Goal: Task Accomplishment & Management: Manage account settings

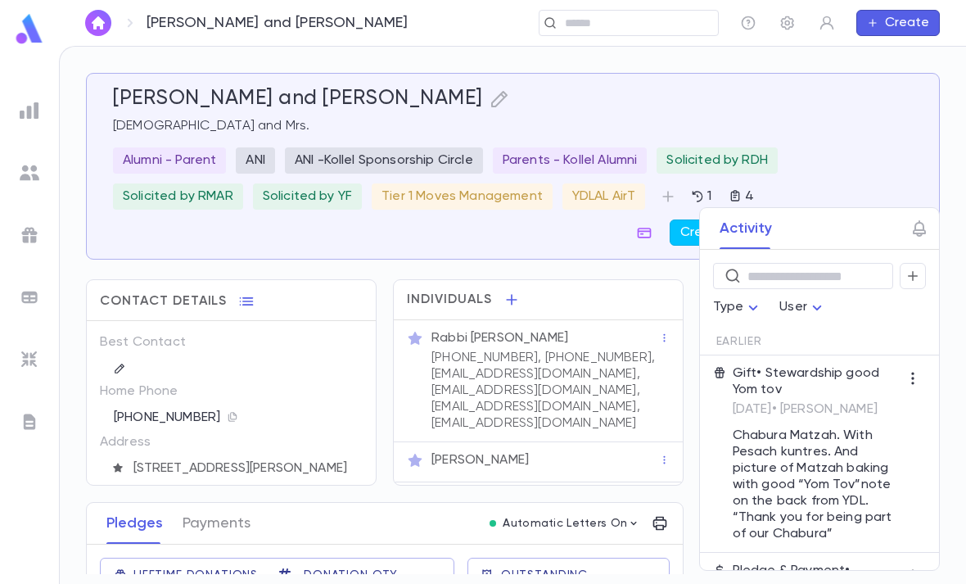
click at [920, 272] on button "button" at bounding box center [913, 276] width 26 height 26
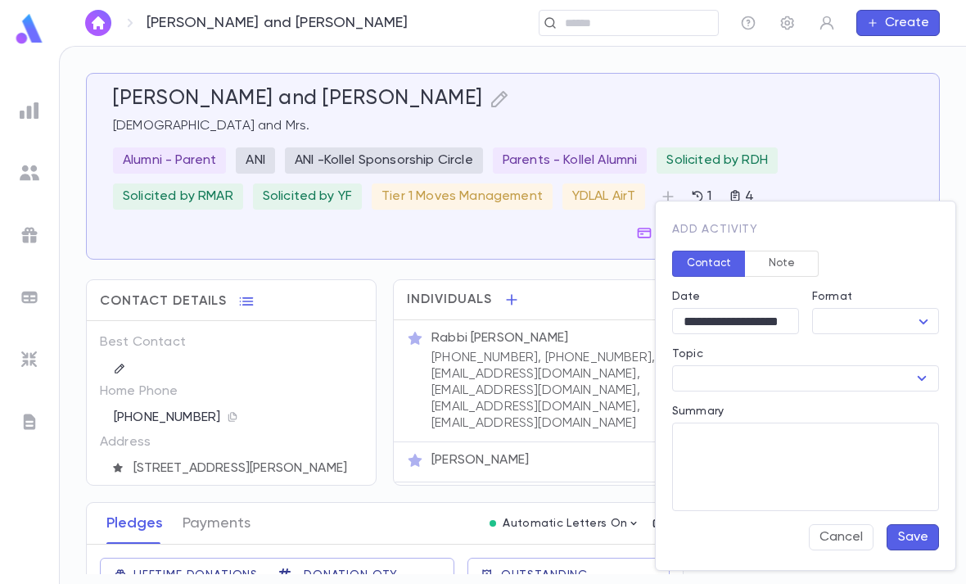
click at [789, 264] on button "Note" at bounding box center [782, 264] width 74 height 26
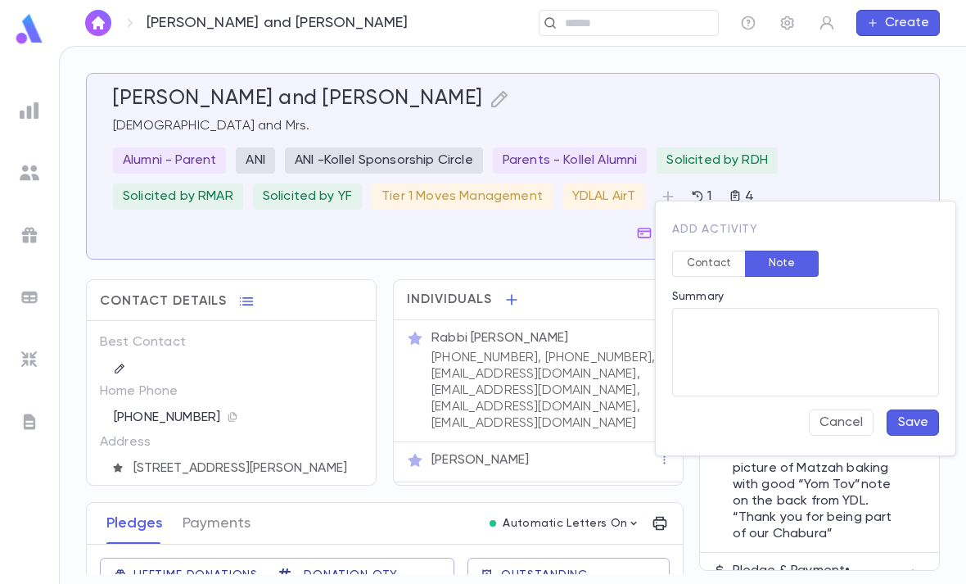
click at [702, 267] on button "Contact" at bounding box center [709, 264] width 74 height 26
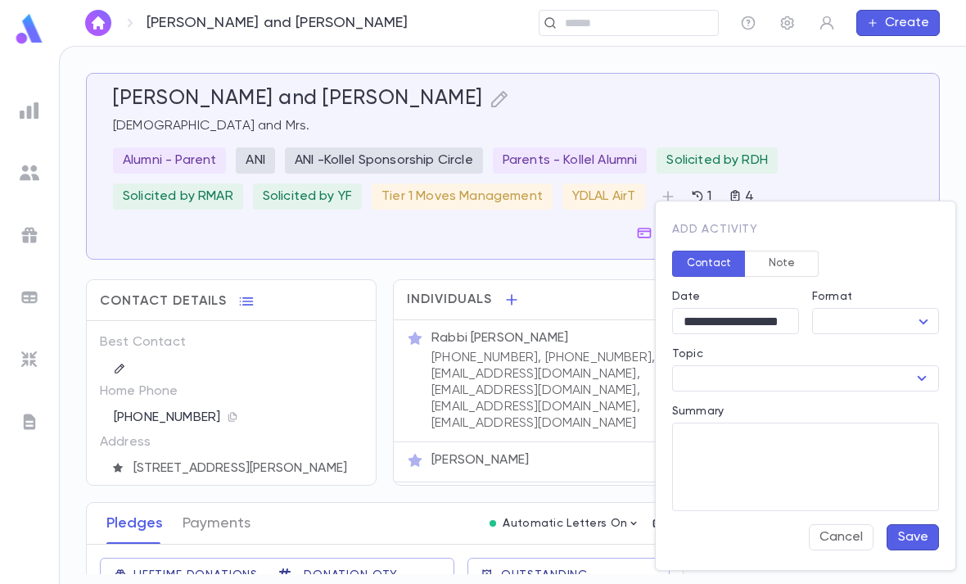
click at [871, 323] on body "[GEOGRAPHIC_DATA][PERSON_NAME] and [PERSON_NAME] ​ Create [PERSON_NAME] and [PE…" at bounding box center [483, 315] width 966 height 538
click at [884, 398] on span "Meeting" at bounding box center [879, 405] width 99 height 16
type input "*******"
click at [764, 319] on input "**********" at bounding box center [735, 321] width 127 height 25
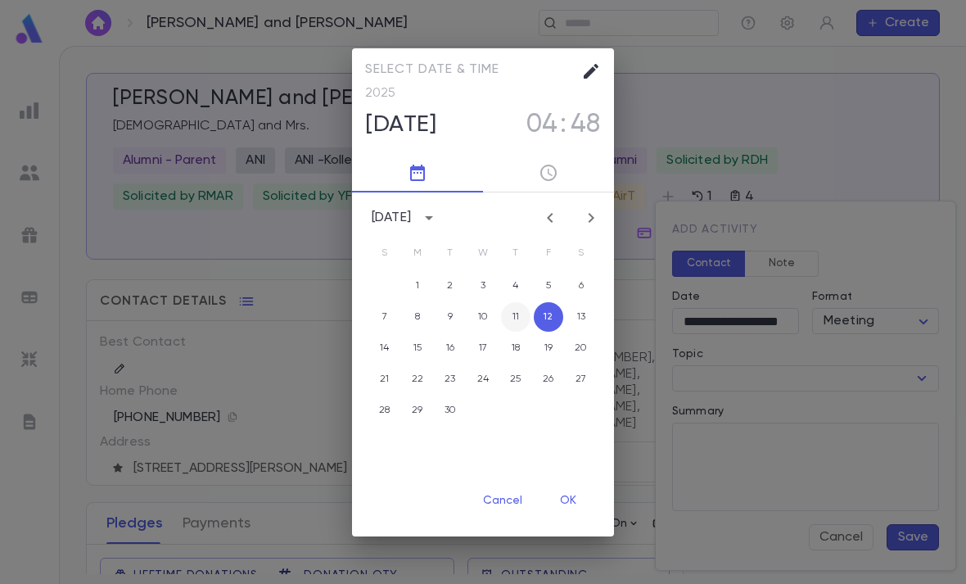
click at [524, 315] on button "11" at bounding box center [515, 316] width 29 height 29
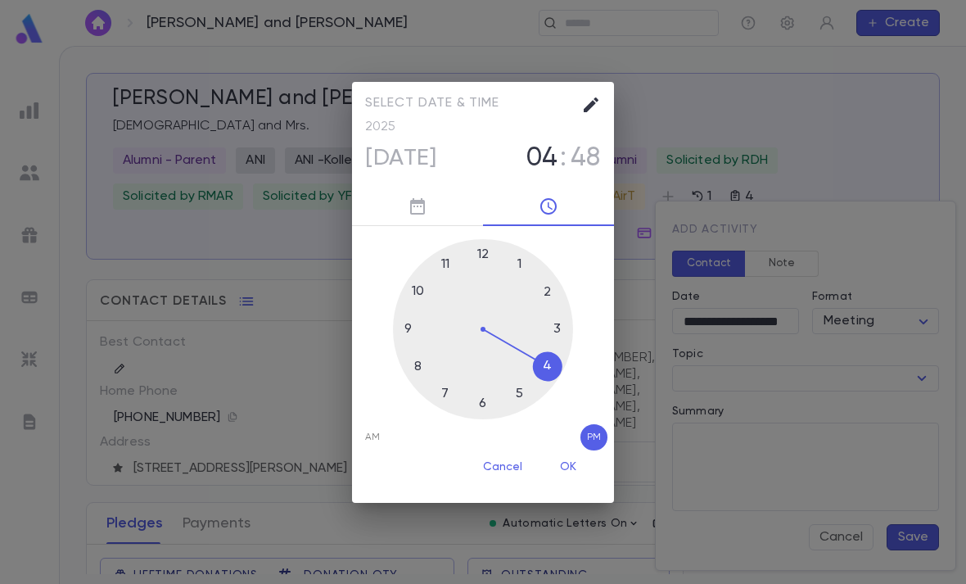
click at [556, 152] on span "04" at bounding box center [543, 157] width 32 height 31
click at [543, 155] on span "11" at bounding box center [549, 157] width 19 height 31
click at [586, 149] on span "48" at bounding box center [586, 157] width 30 height 31
click at [489, 246] on div at bounding box center [483, 329] width 180 height 180
type input "**********"
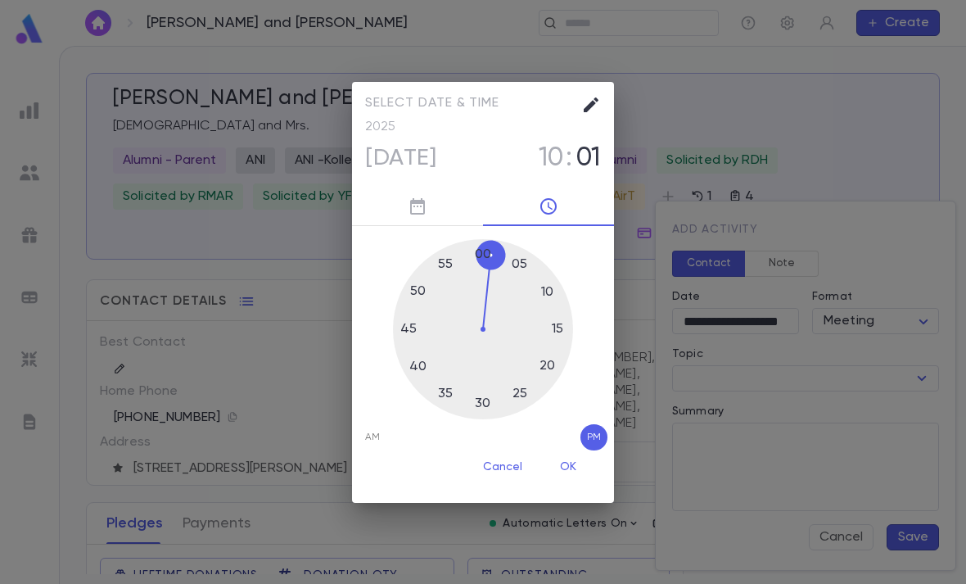
click at [573, 460] on button "OK" at bounding box center [568, 467] width 52 height 31
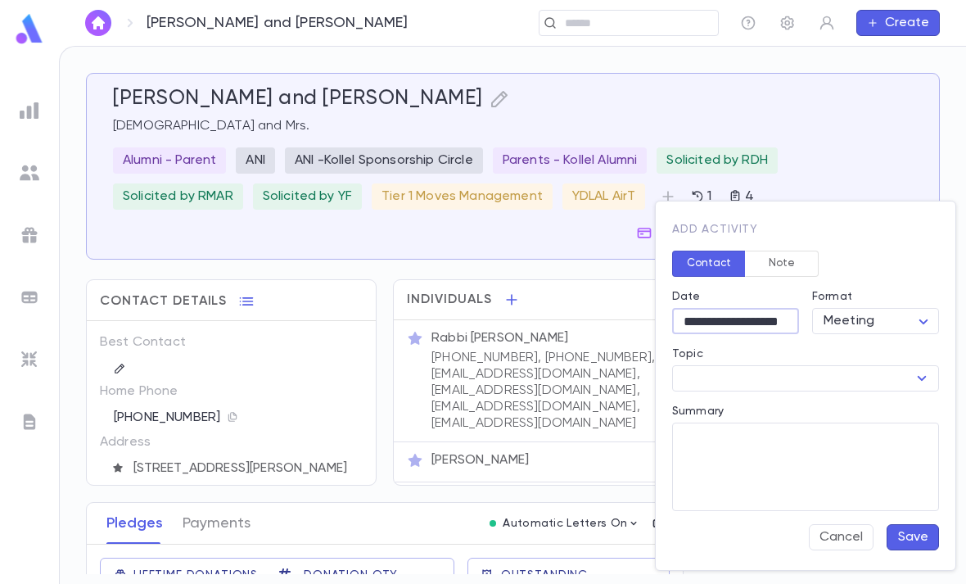
click at [925, 370] on icon "Open" at bounding box center [922, 379] width 20 height 20
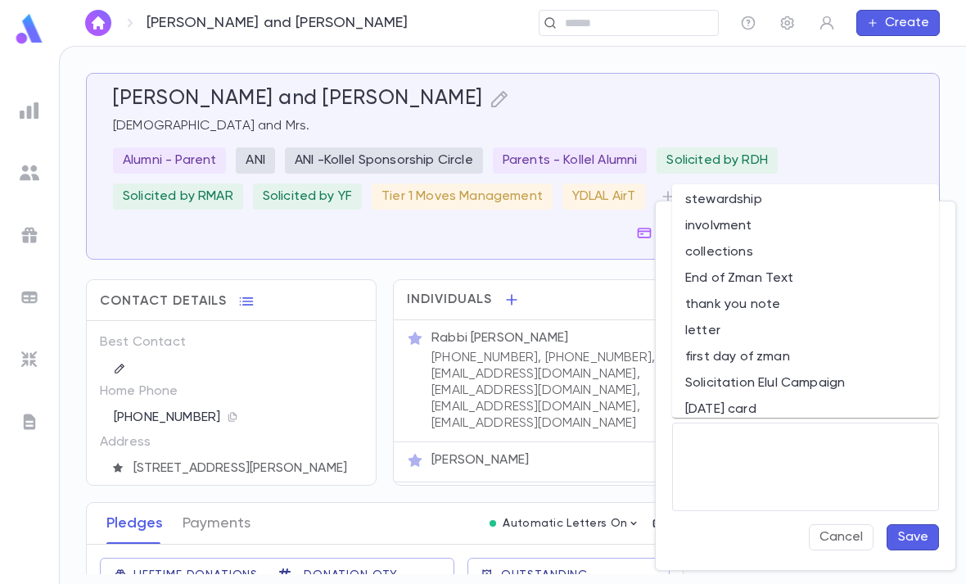
scroll to position [658, 0]
click at [767, 214] on li "involvment" at bounding box center [805, 227] width 267 height 26
type input "**********"
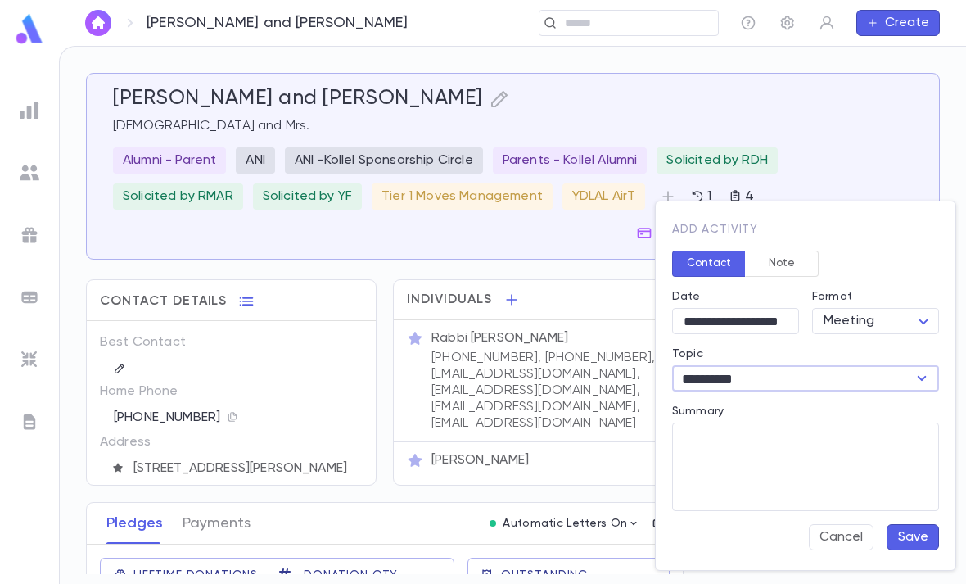
click at [929, 544] on button "Save" at bounding box center [913, 537] width 52 height 26
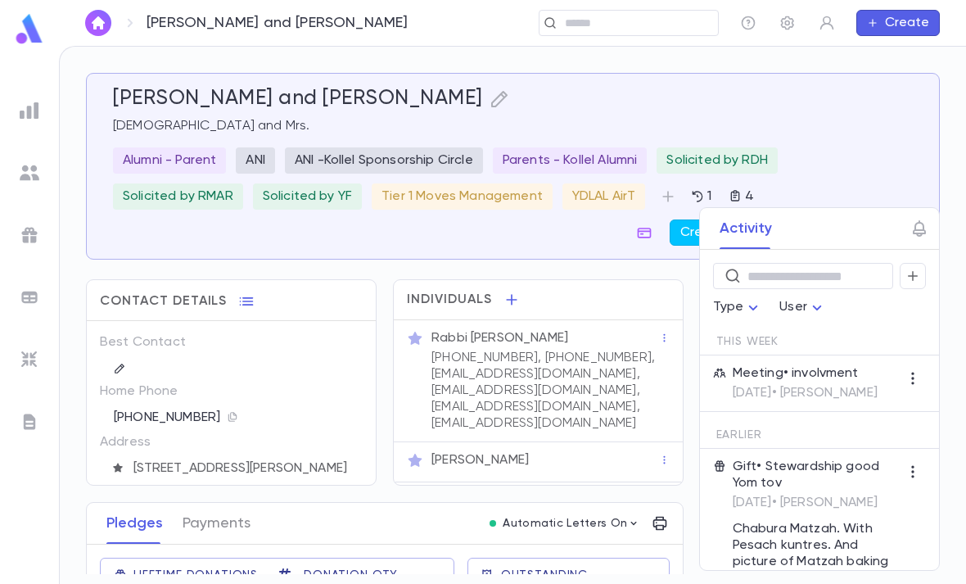
click at [635, 21] on input "text" at bounding box center [636, 24] width 152 height 16
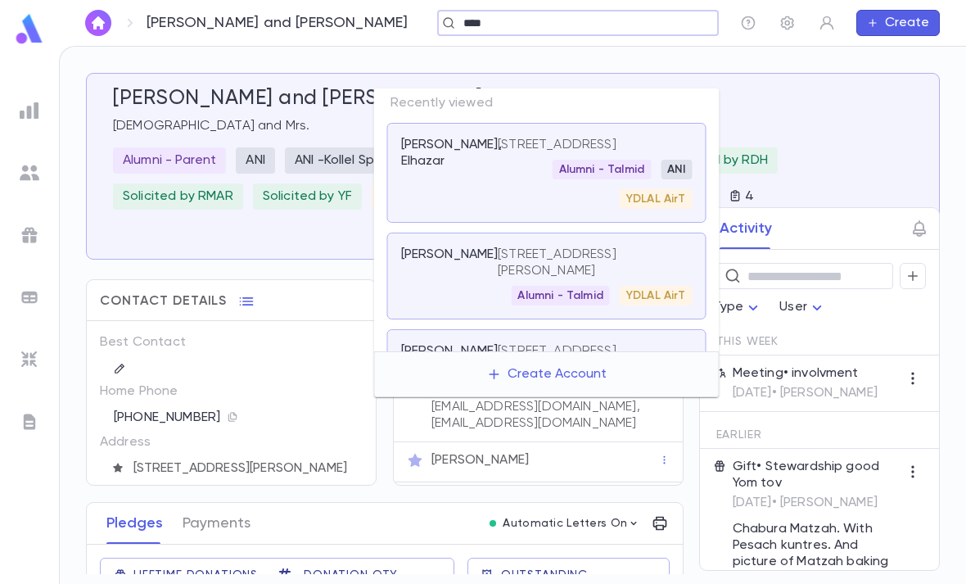
type input "*****"
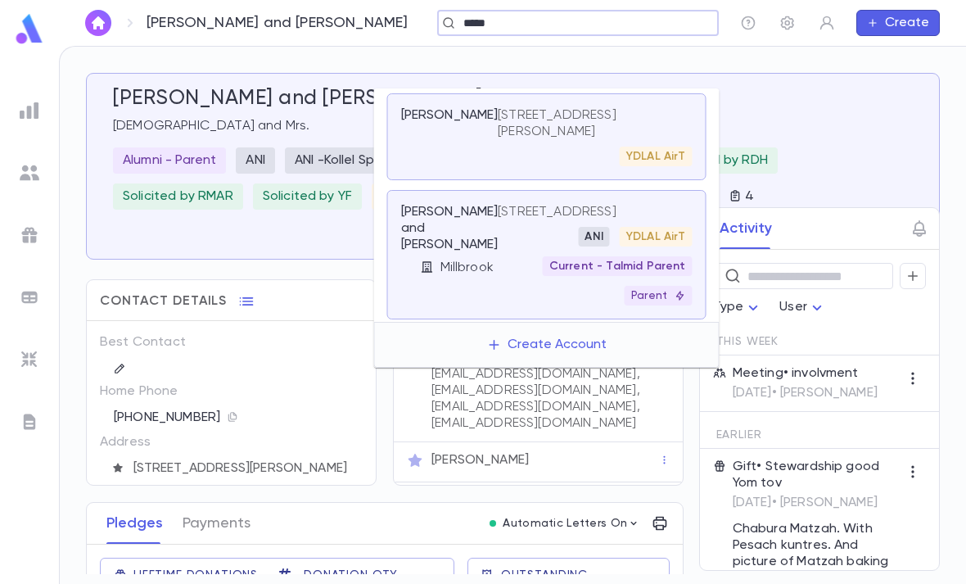
click at [565, 107] on p "[STREET_ADDRESS][PERSON_NAME]" at bounding box center [585, 123] width 174 height 33
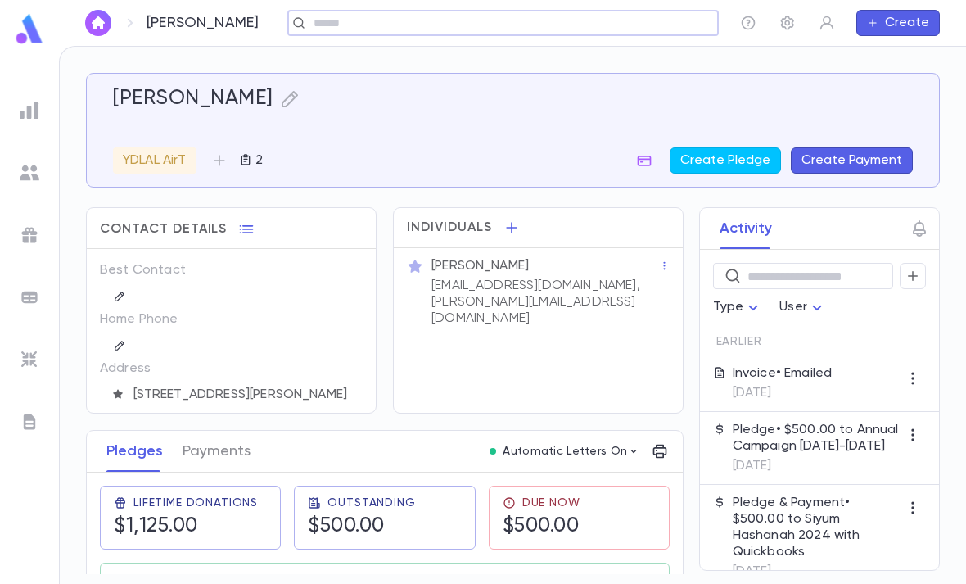
click at [409, 514] on div "$500.00" at bounding box center [361, 526] width 107 height 25
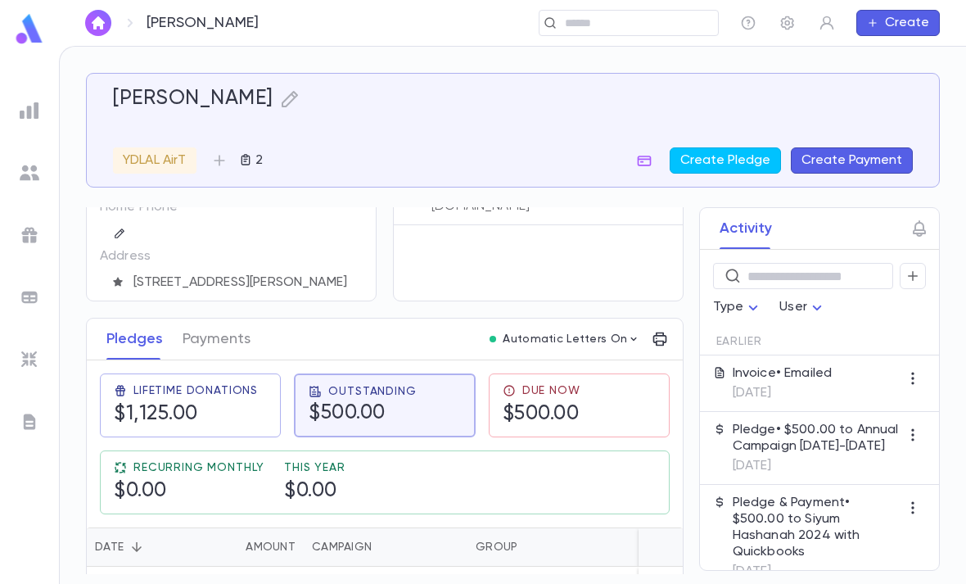
scroll to position [111, 0]
click at [577, 403] on h5 "$500.00" at bounding box center [541, 415] width 77 height 25
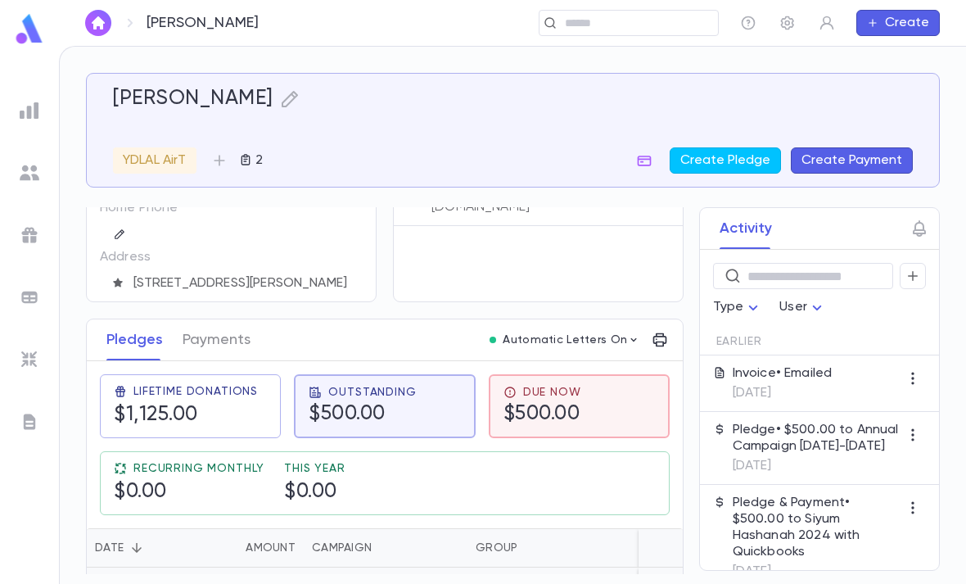
click at [447, 579] on div "Annual Campaign [DATE]-[DATE]" at bounding box center [385, 595] width 147 height 33
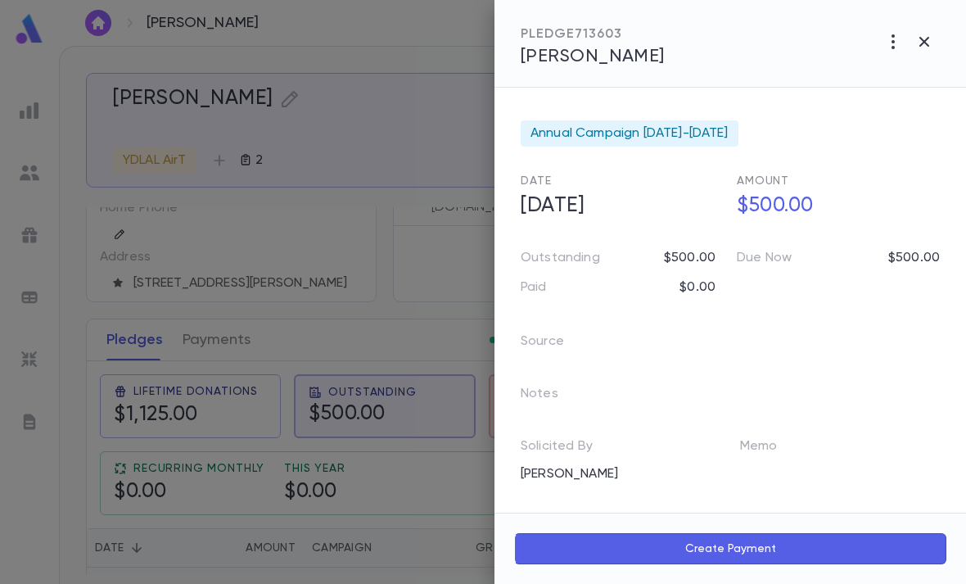
click at [893, 43] on icon "button" at bounding box center [893, 41] width 3 height 15
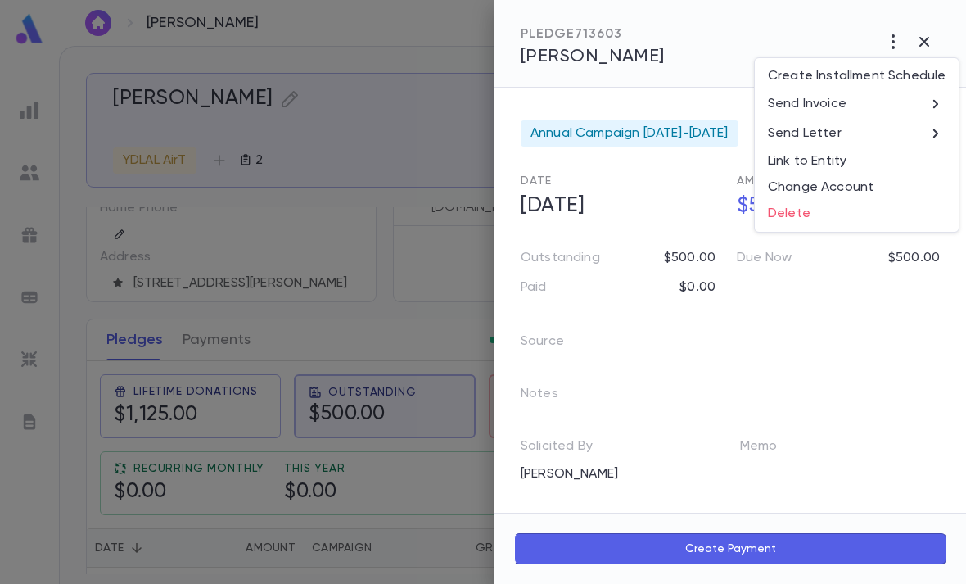
click at [723, 550] on div at bounding box center [483, 292] width 966 height 584
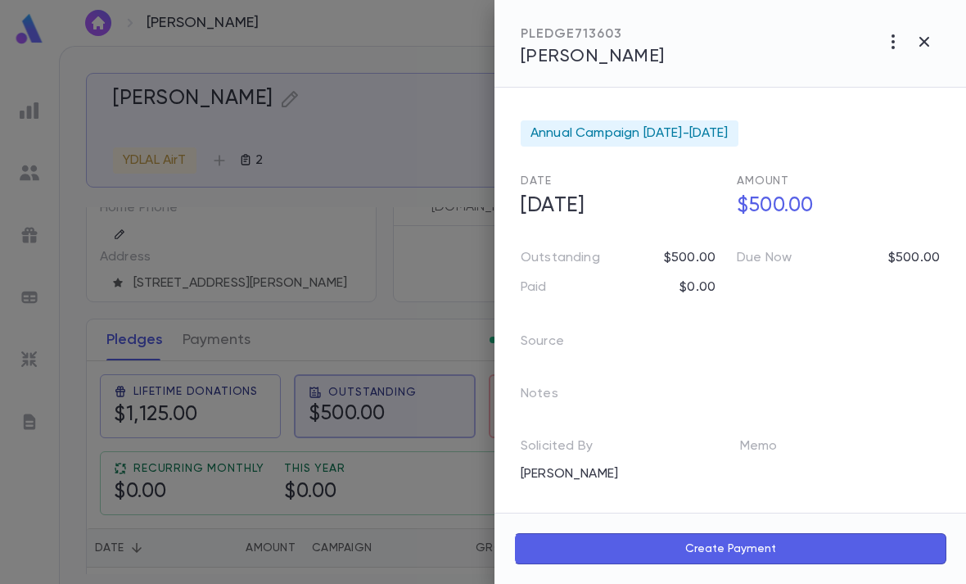
click at [725, 554] on button "Create Payment" at bounding box center [730, 548] width 432 height 31
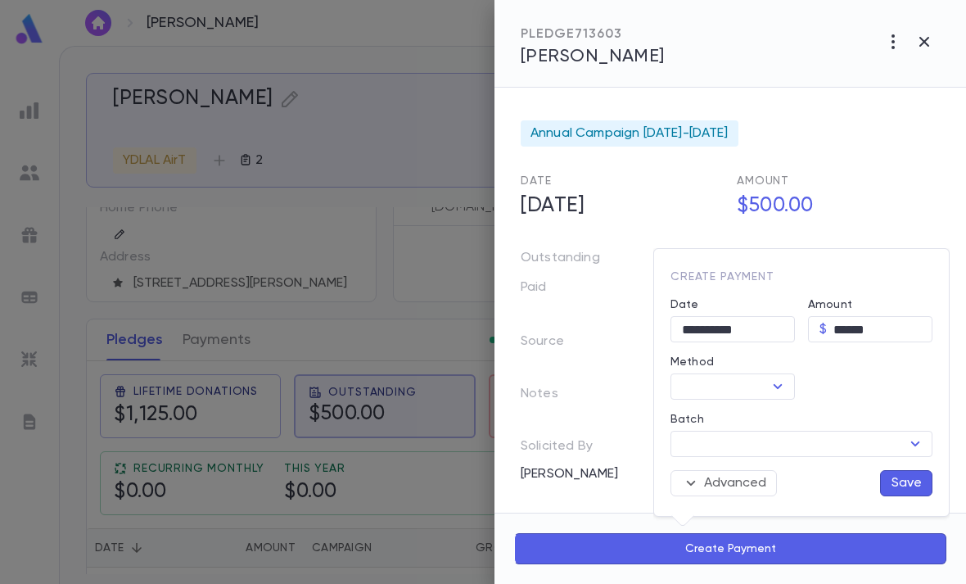
click at [755, 391] on input "Method" at bounding box center [720, 386] width 88 height 23
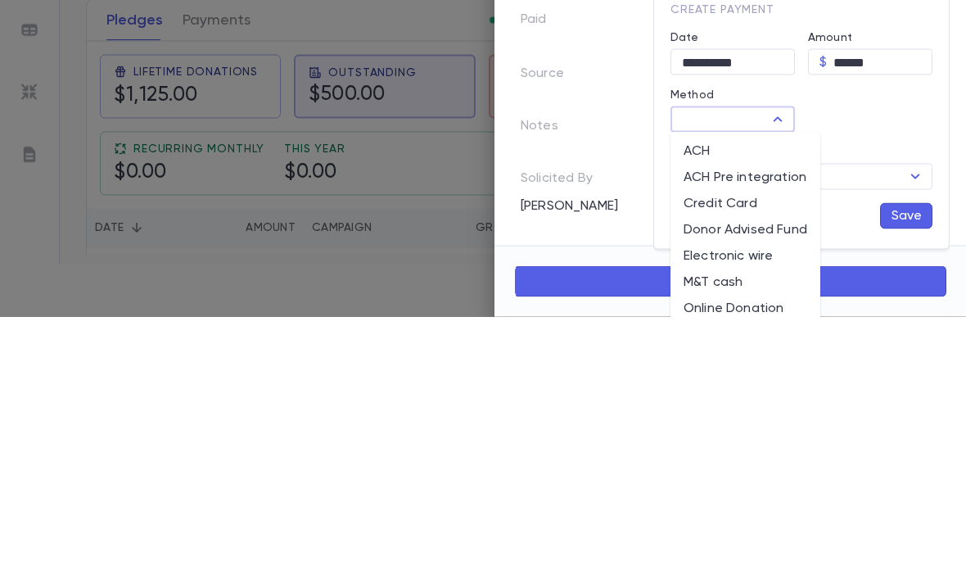
click at [749, 459] on li "Credit Card" at bounding box center [746, 472] width 150 height 26
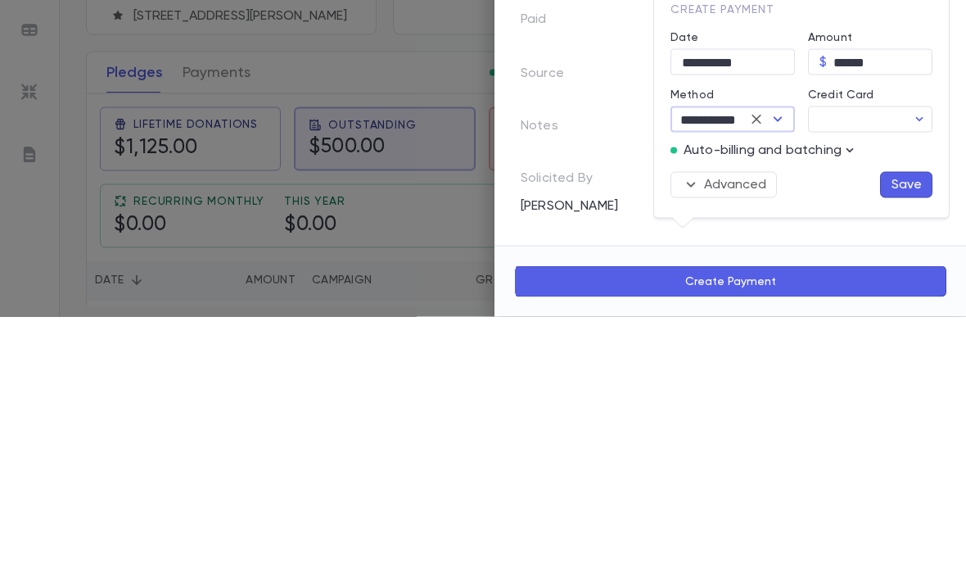
type input "**********"
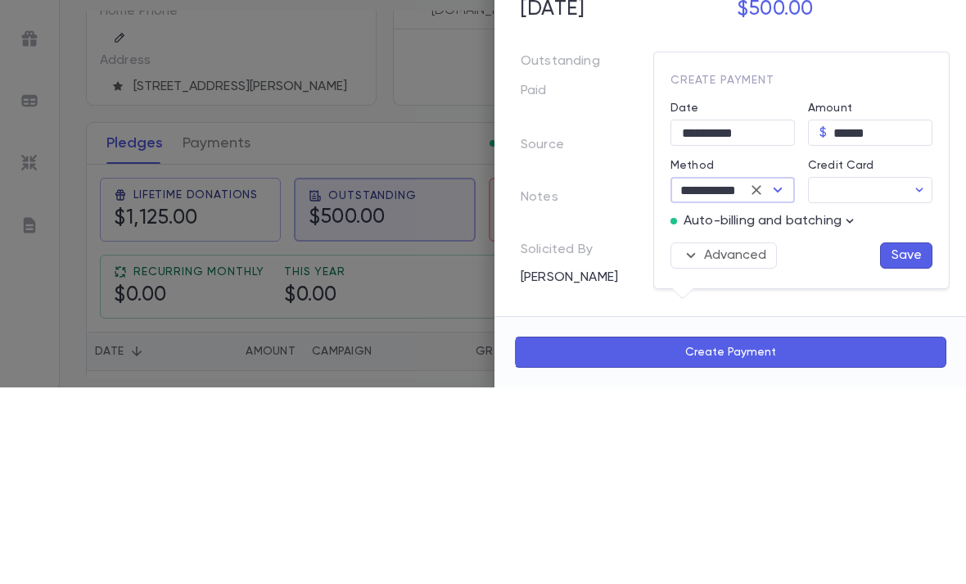
click at [889, 374] on input "Credit Card" at bounding box center [857, 386] width 98 height 25
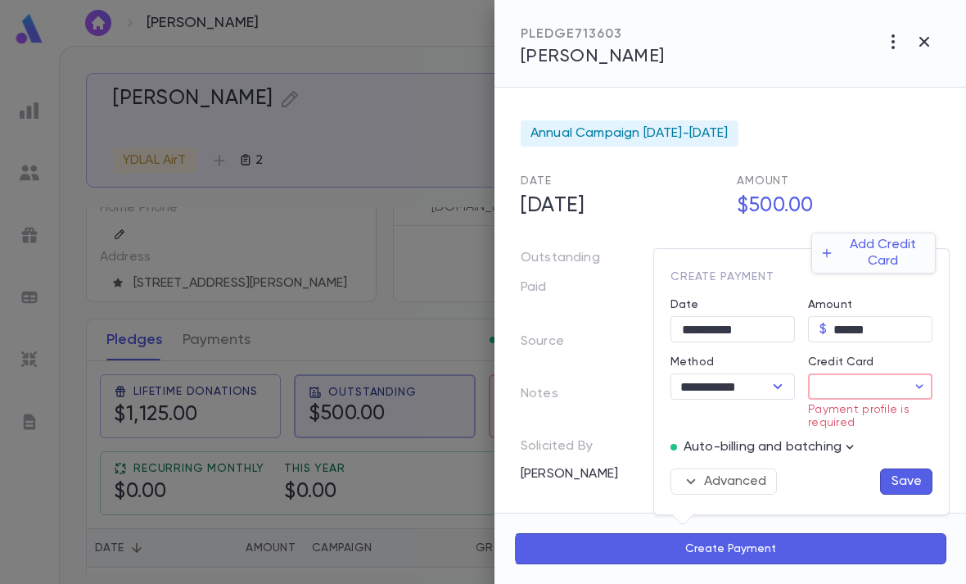
click at [910, 385] on div at bounding box center [483, 292] width 966 height 584
click at [762, 389] on div at bounding box center [766, 386] width 43 height 23
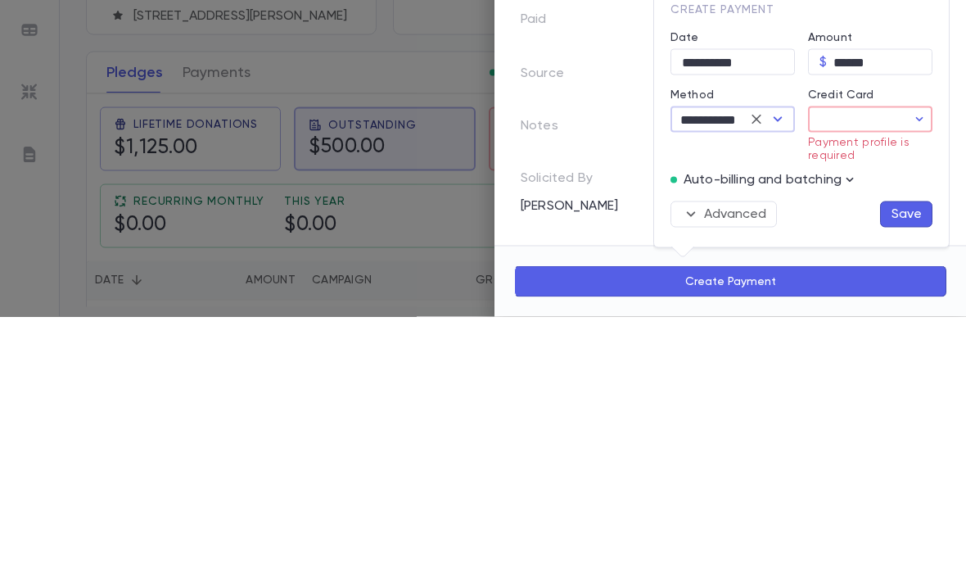
click at [920, 378] on icon "button" at bounding box center [919, 386] width 16 height 16
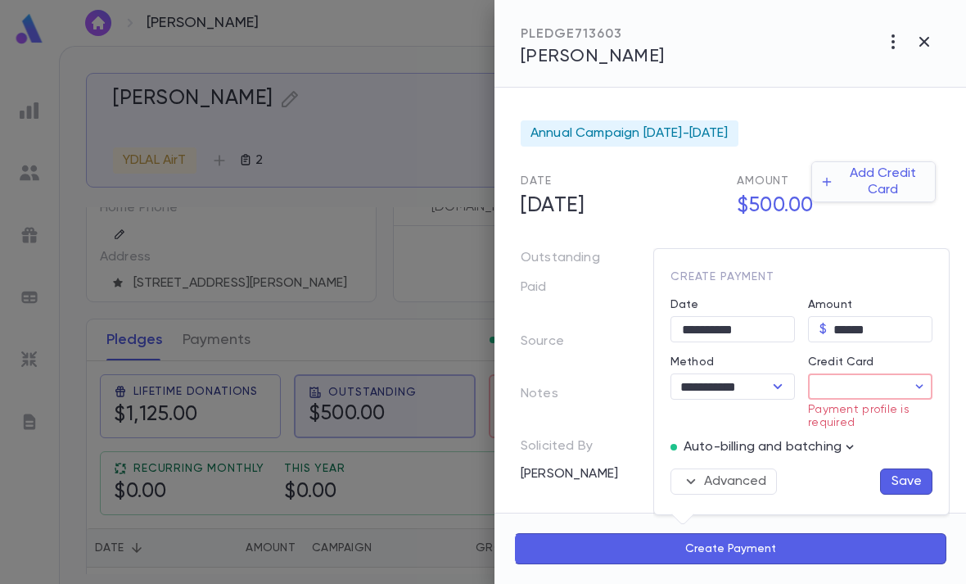
click at [747, 480] on div at bounding box center [483, 292] width 966 height 584
click at [733, 481] on button "Advanced" at bounding box center [724, 481] width 106 height 26
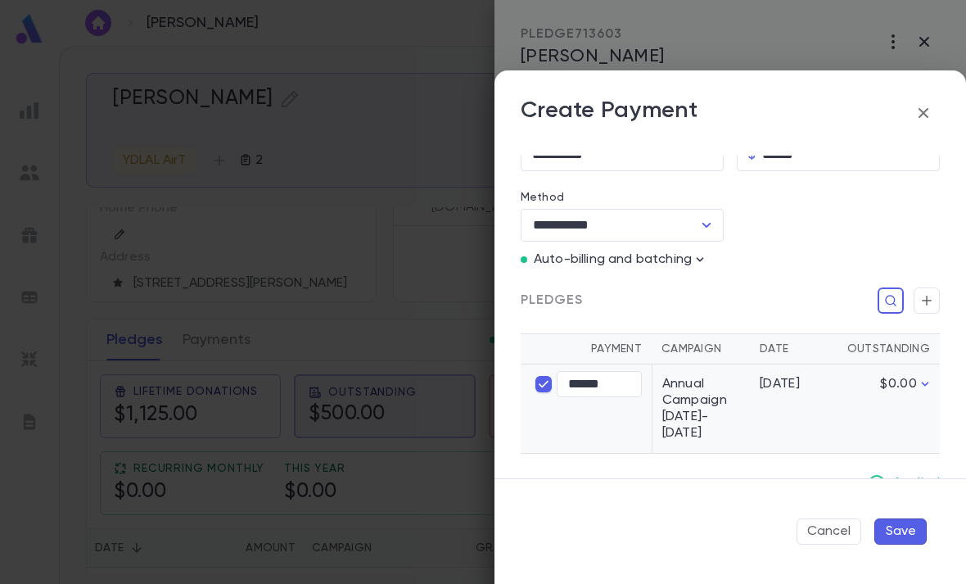
scroll to position [207, 0]
click at [700, 215] on icon "Open" at bounding box center [707, 224] width 20 height 20
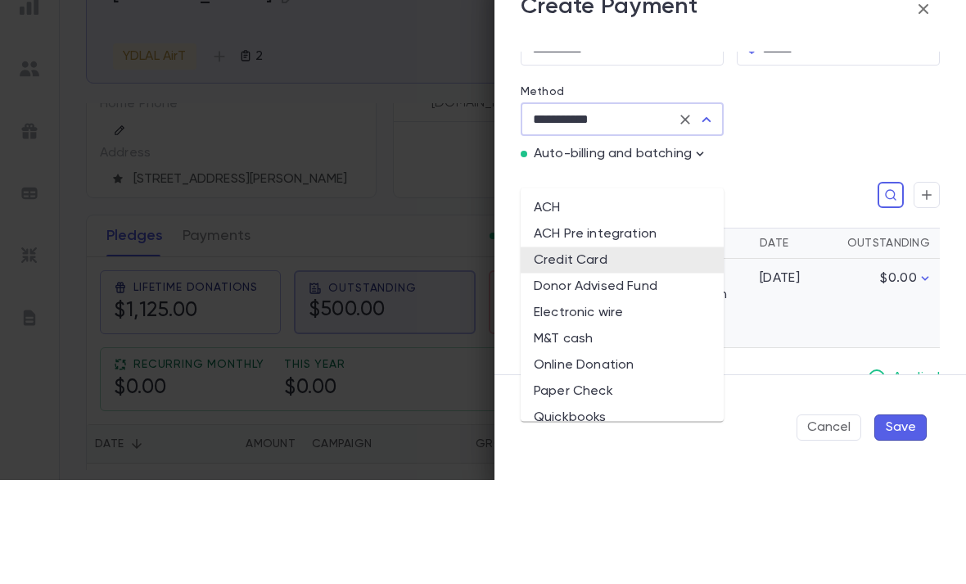
click at [614, 351] on li "Credit Card" at bounding box center [622, 364] width 203 height 26
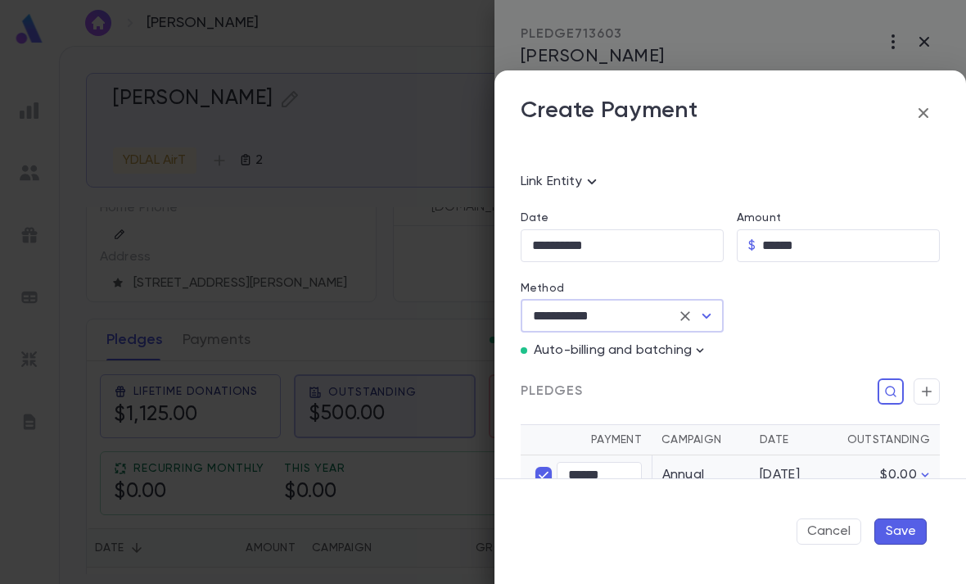
scroll to position [106, 0]
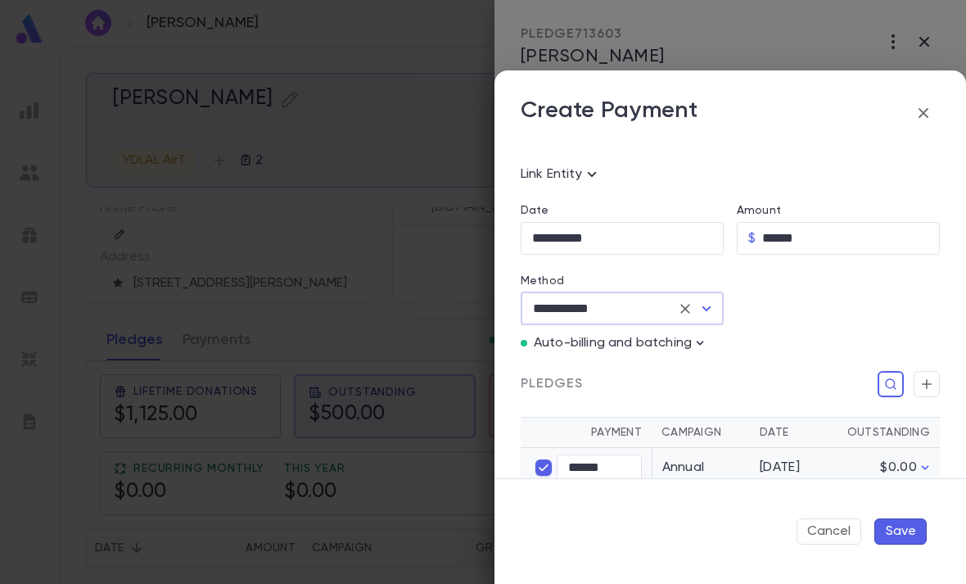
click at [847, 283] on div at bounding box center [832, 290] width 216 height 70
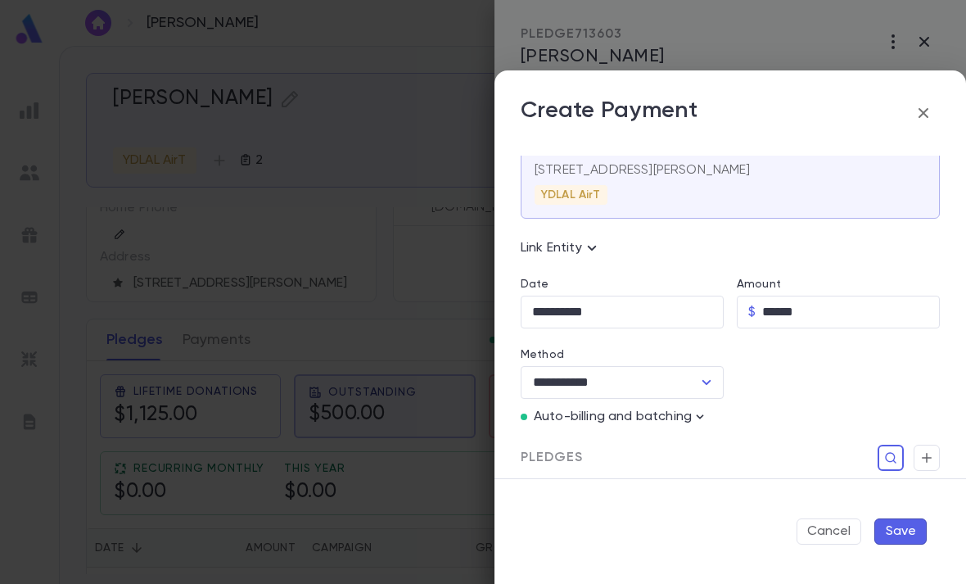
scroll to position [42, 0]
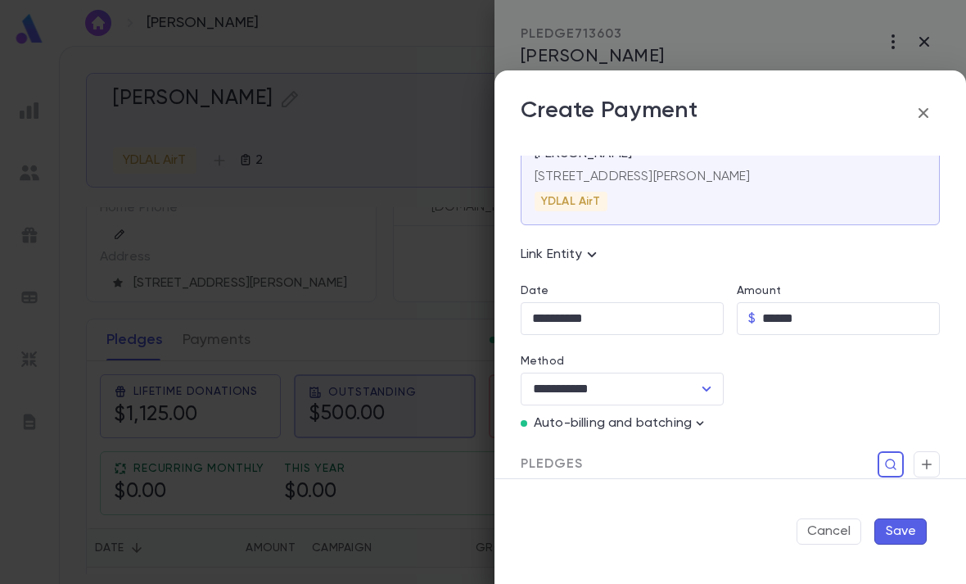
click at [701, 390] on icon "Open" at bounding box center [707, 389] width 20 height 20
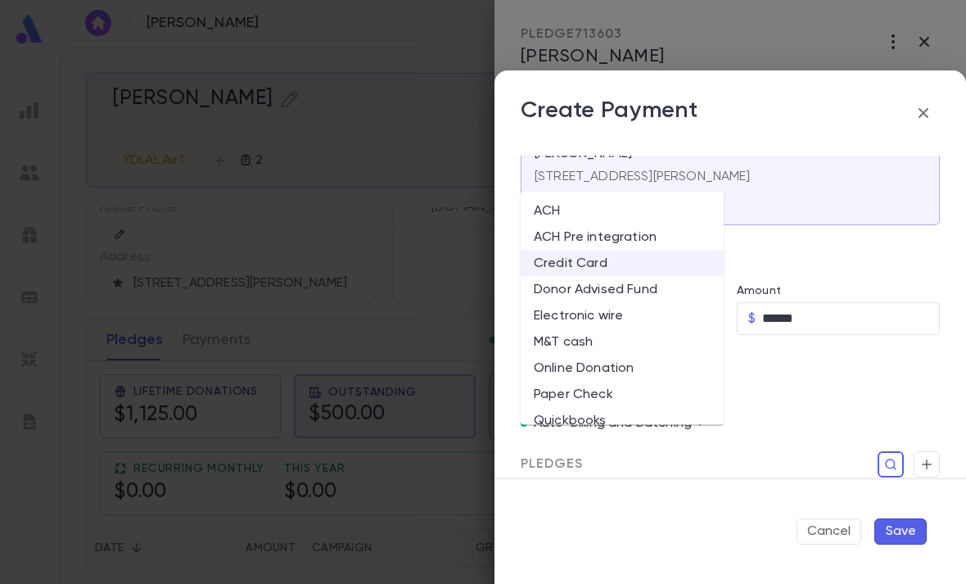
click at [675, 224] on li "ACH Pre integration" at bounding box center [622, 237] width 203 height 26
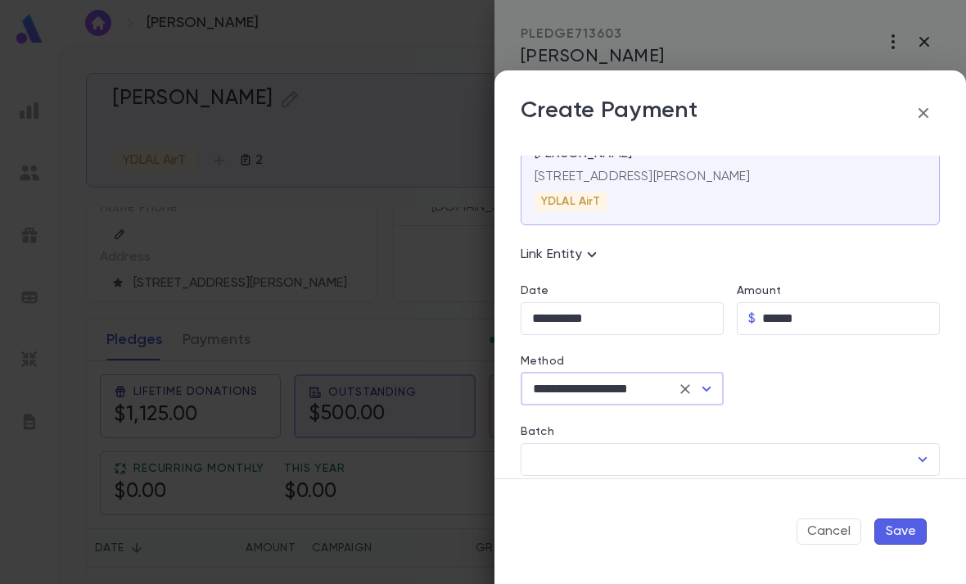
click at [717, 391] on button "Open" at bounding box center [706, 389] width 23 height 23
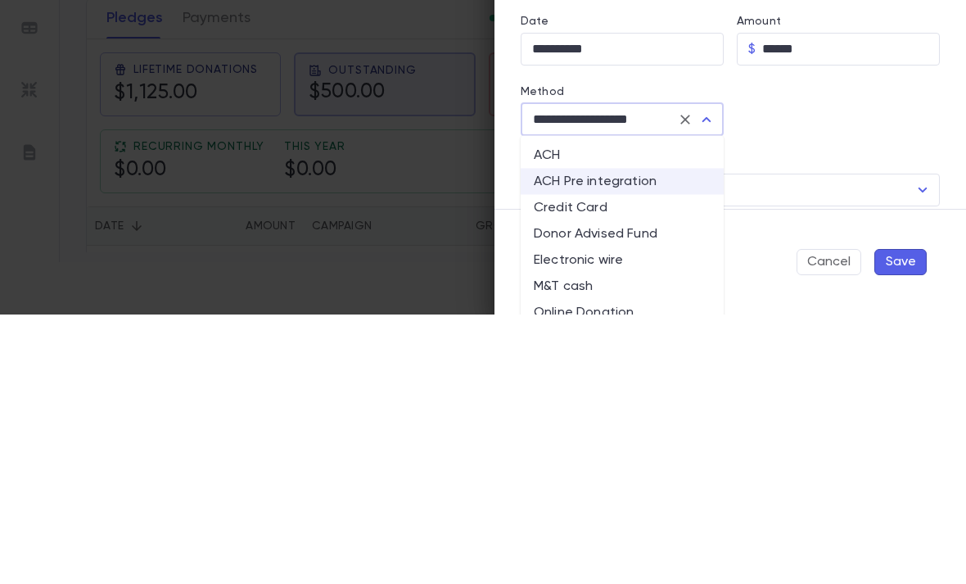
click at [614, 464] on li "Credit Card" at bounding box center [622, 477] width 203 height 26
type input "**********"
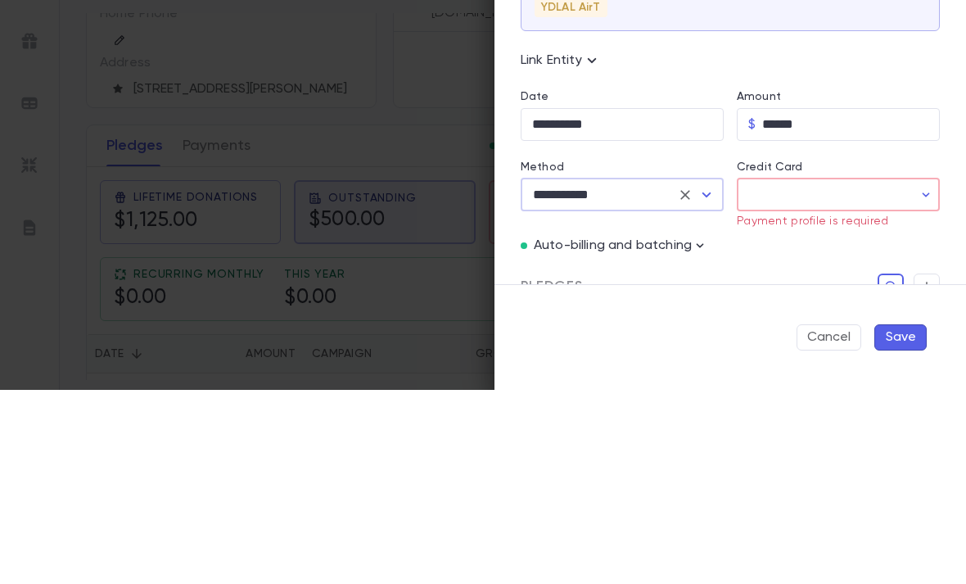
click at [922, 381] on icon "button" at bounding box center [926, 389] width 16 height 16
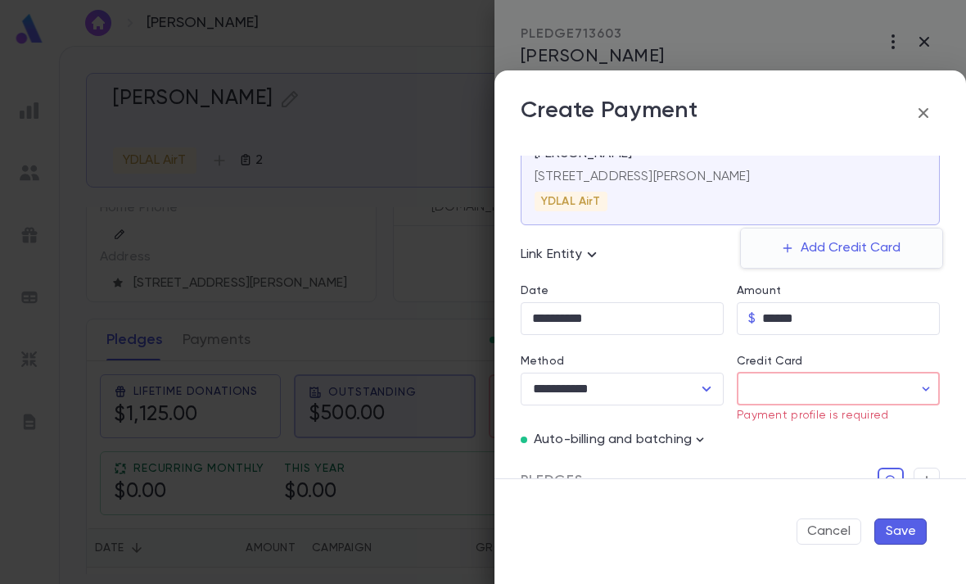
click at [880, 242] on button "Add Credit Card" at bounding box center [842, 248] width 138 height 26
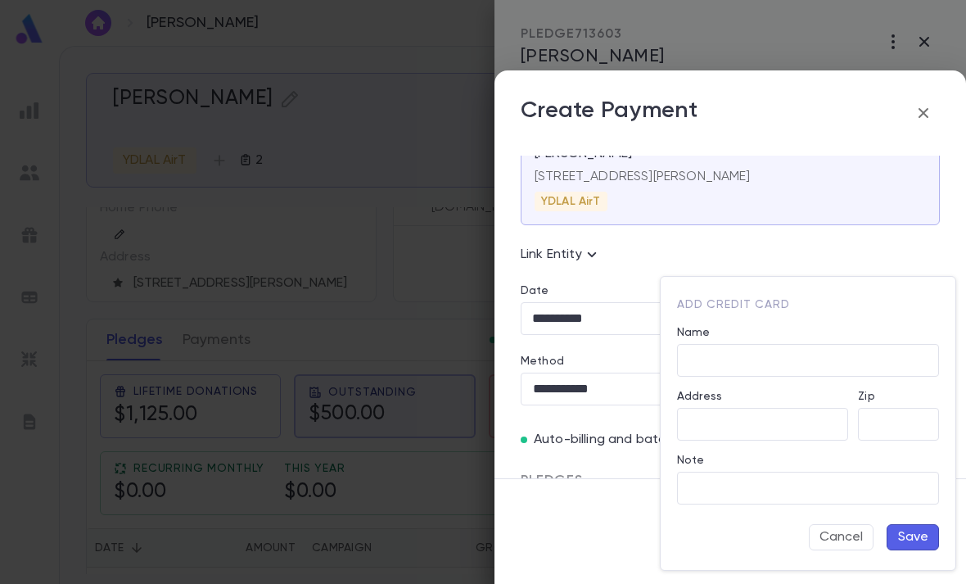
type input "**********"
type input "*****"
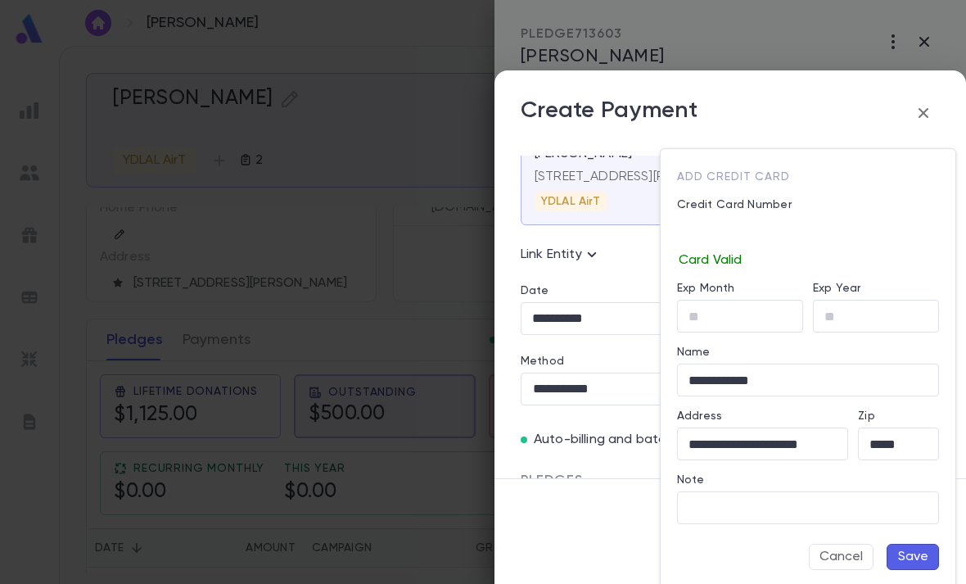
click at [734, 331] on input "Exp Month" at bounding box center [740, 317] width 126 height 32
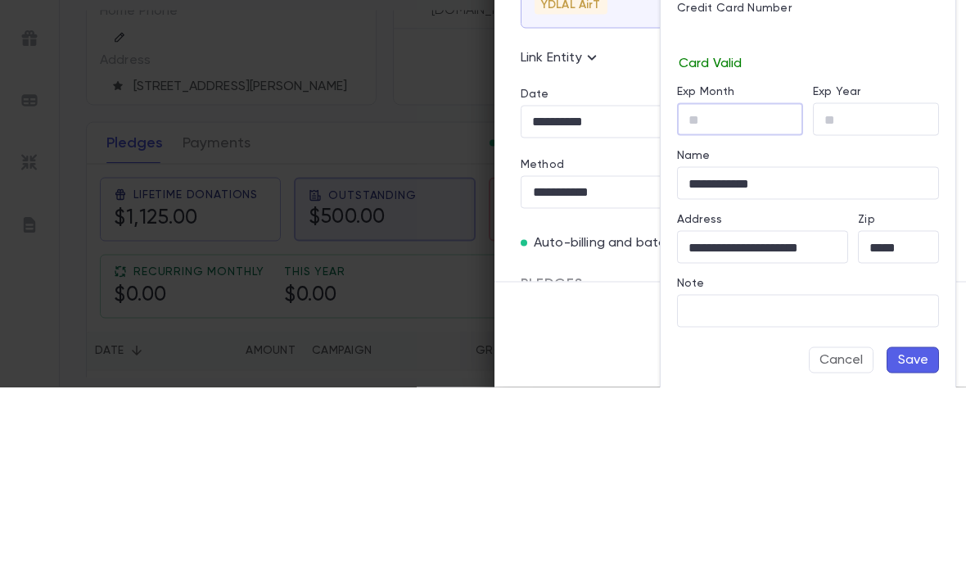
type input "**"
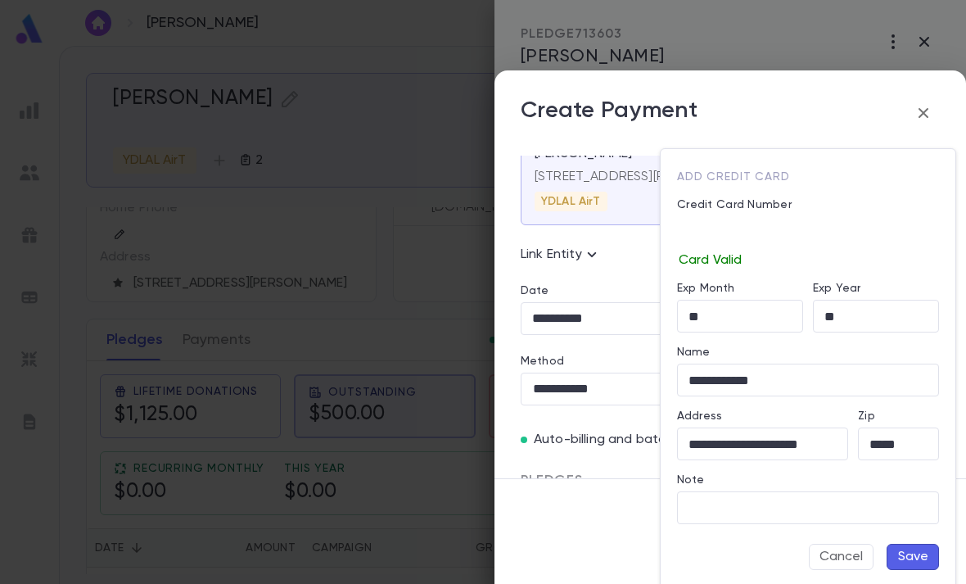
click at [920, 560] on button "Save" at bounding box center [913, 557] width 52 height 26
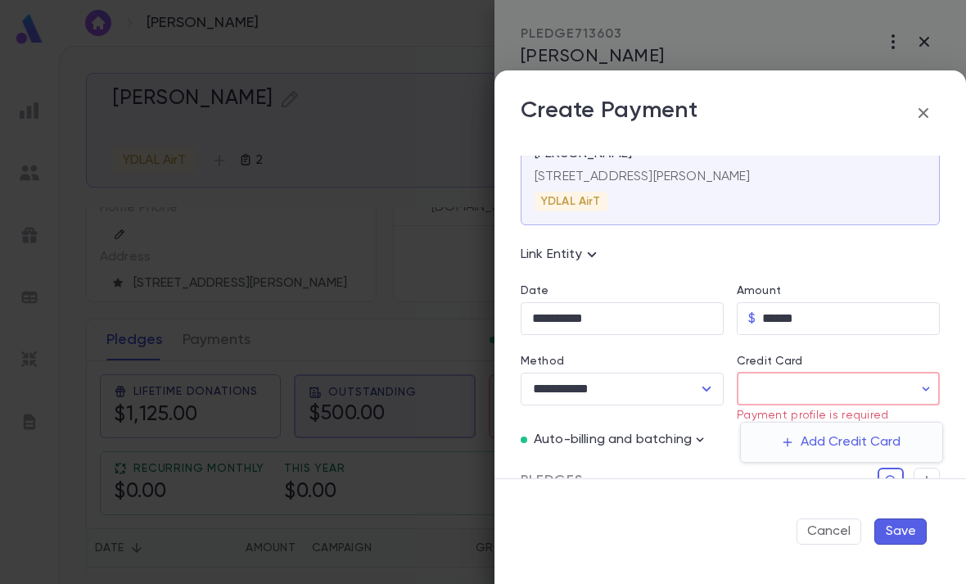
type input "********"
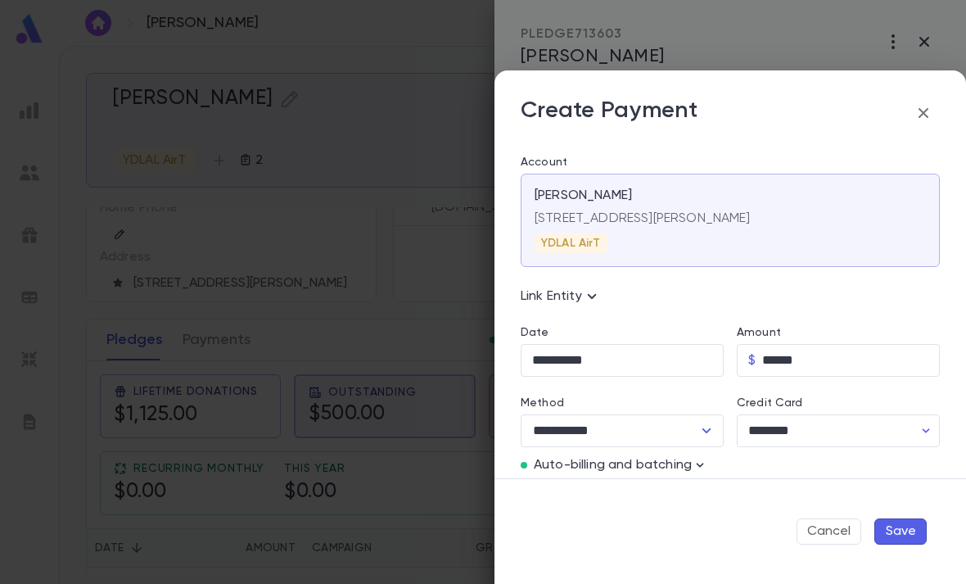
scroll to position [0, 0]
click at [588, 300] on icon at bounding box center [592, 297] width 20 height 20
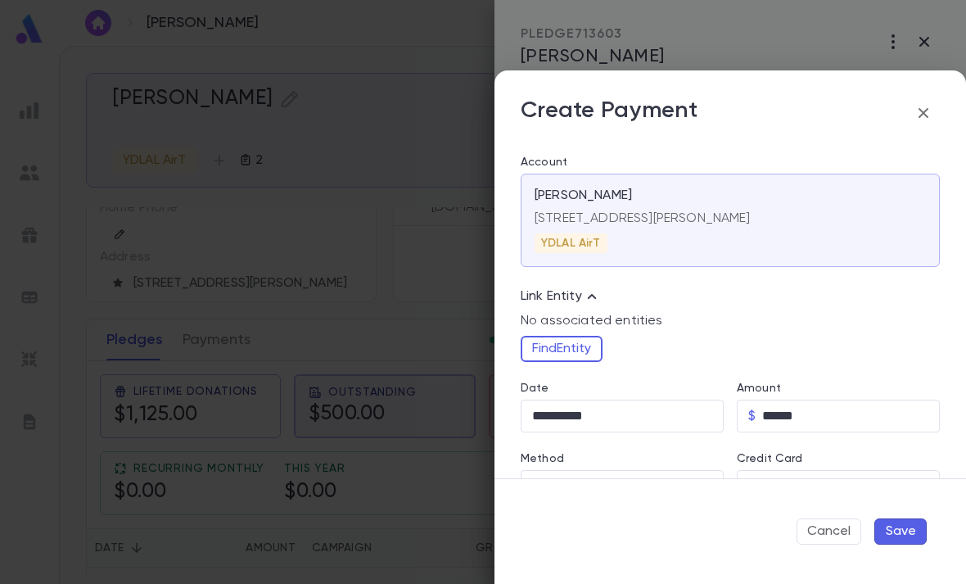
click at [570, 346] on button "Find Entity" at bounding box center [562, 349] width 82 height 26
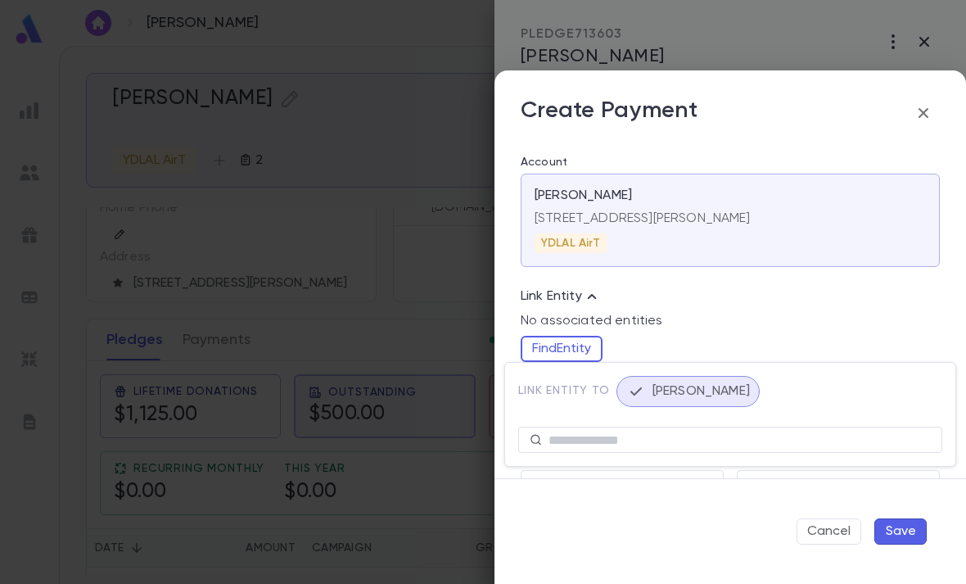
click at [666, 433] on input "text" at bounding box center [740, 439] width 382 height 25
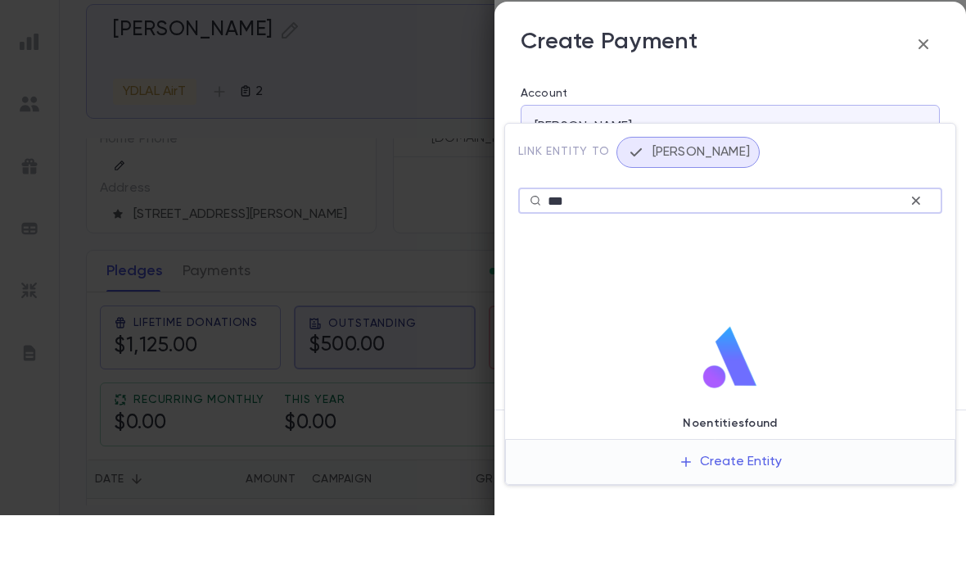
scroll to position [52, 0]
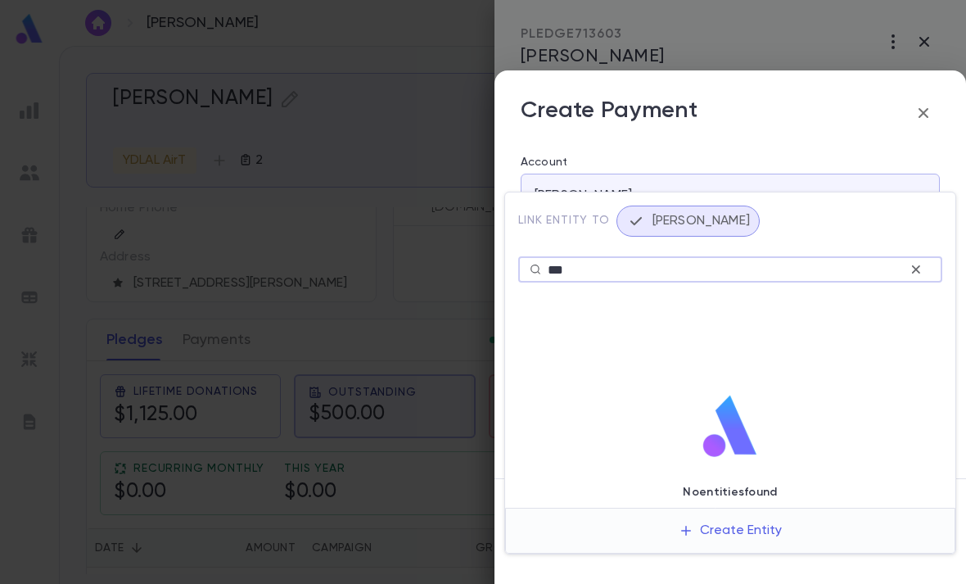
type input "***"
click at [768, 521] on button "Create Entity" at bounding box center [730, 530] width 129 height 31
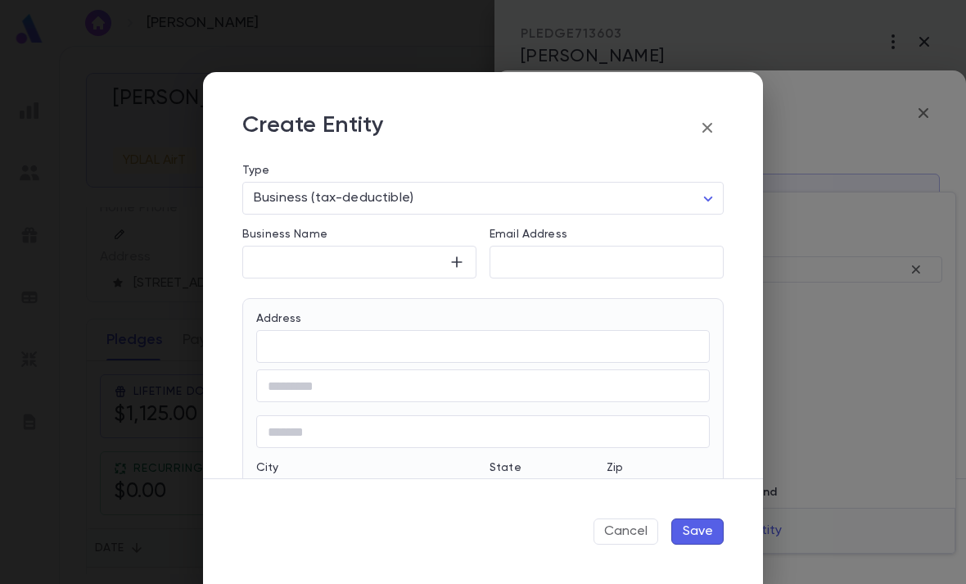
click at [438, 260] on input "Business Name" at bounding box center [345, 262] width 206 height 19
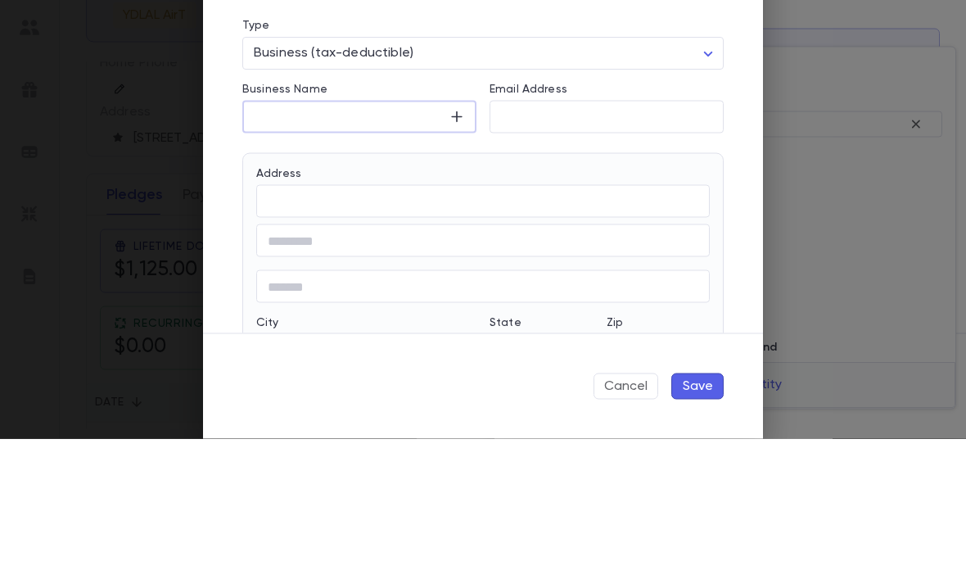
click at [459, 254] on icon "button" at bounding box center [457, 262] width 16 height 16
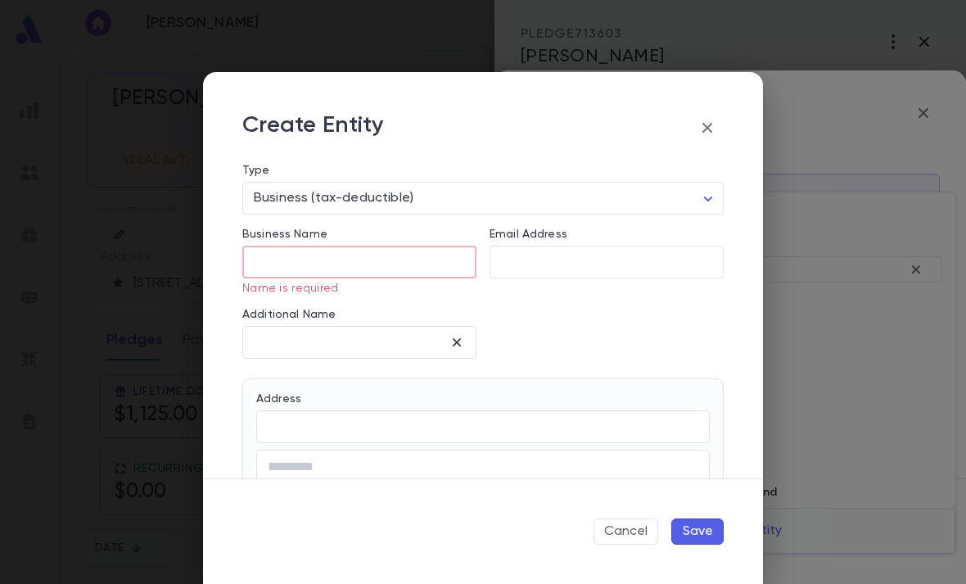
click at [433, 257] on input "Business Name" at bounding box center [359, 262] width 234 height 19
type input "**********"
click at [618, 310] on div "**********" at bounding box center [476, 255] width 495 height 208
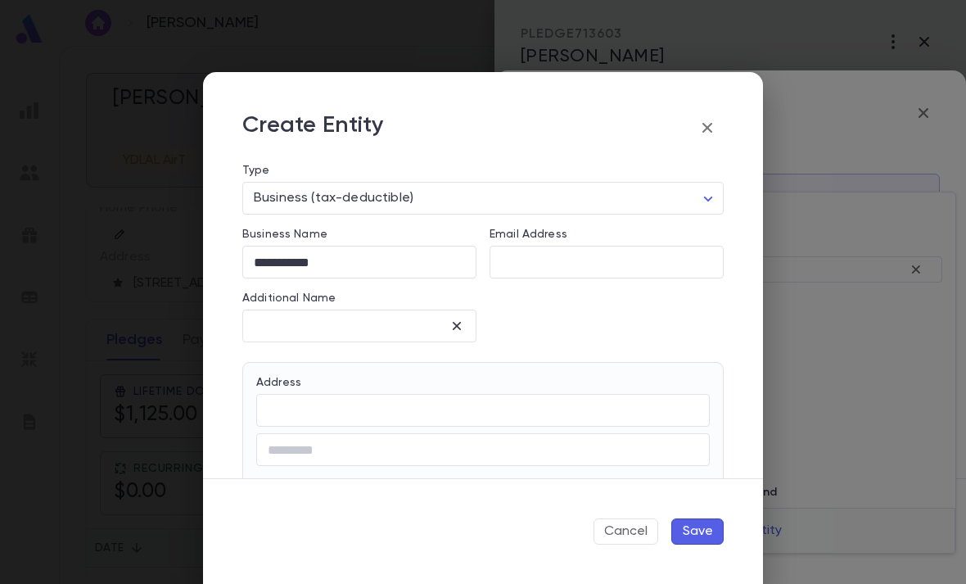
click at [703, 527] on button "Save" at bounding box center [698, 531] width 52 height 26
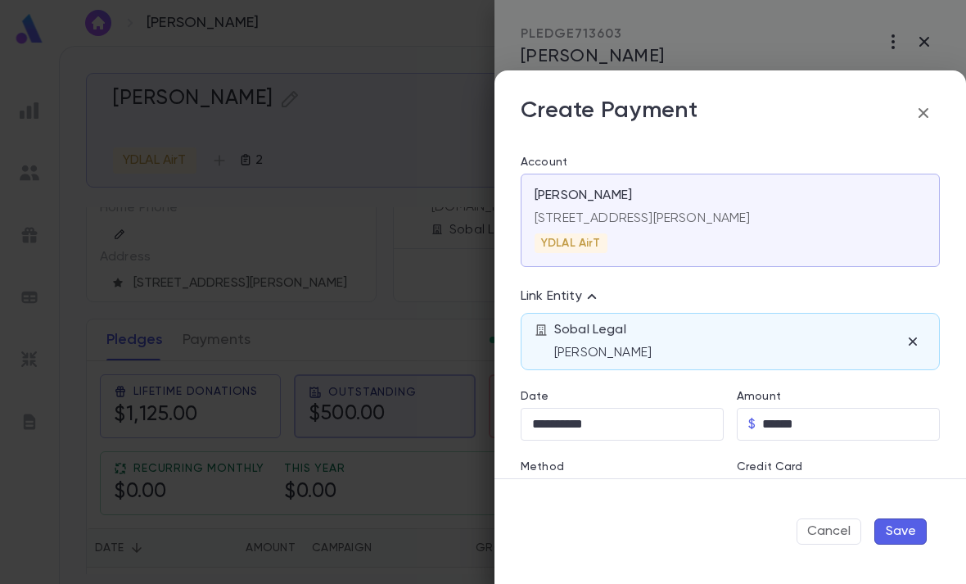
click at [794, 328] on div "Sobal Legal [PERSON_NAME]" at bounding box center [727, 341] width 346 height 39
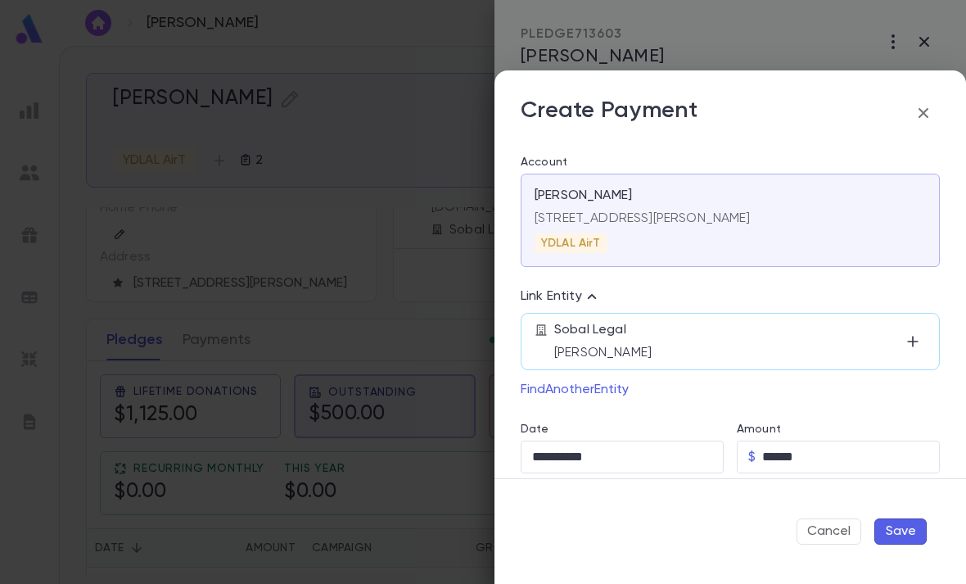
click at [681, 336] on div "Sobal Legal [PERSON_NAME]" at bounding box center [727, 341] width 346 height 39
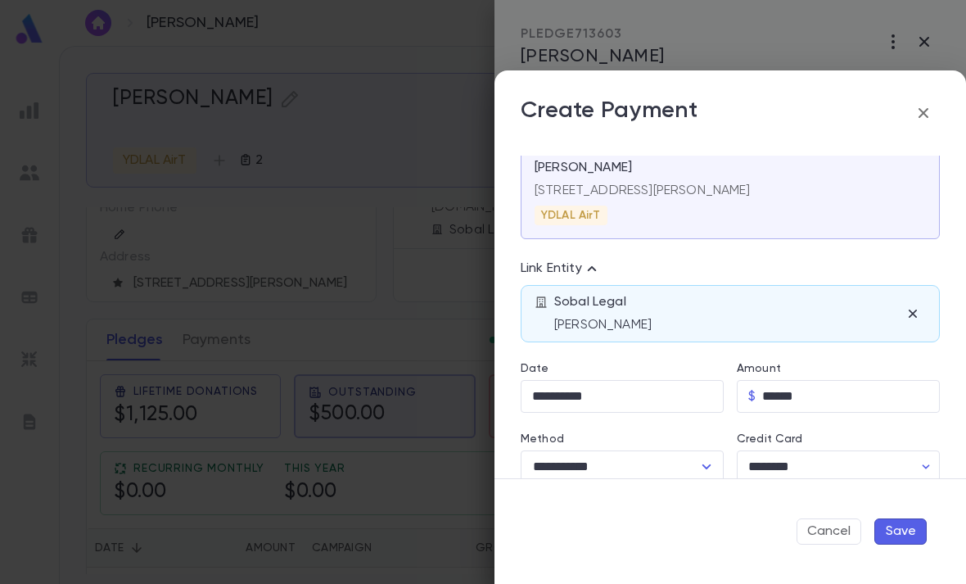
scroll to position [32, 0]
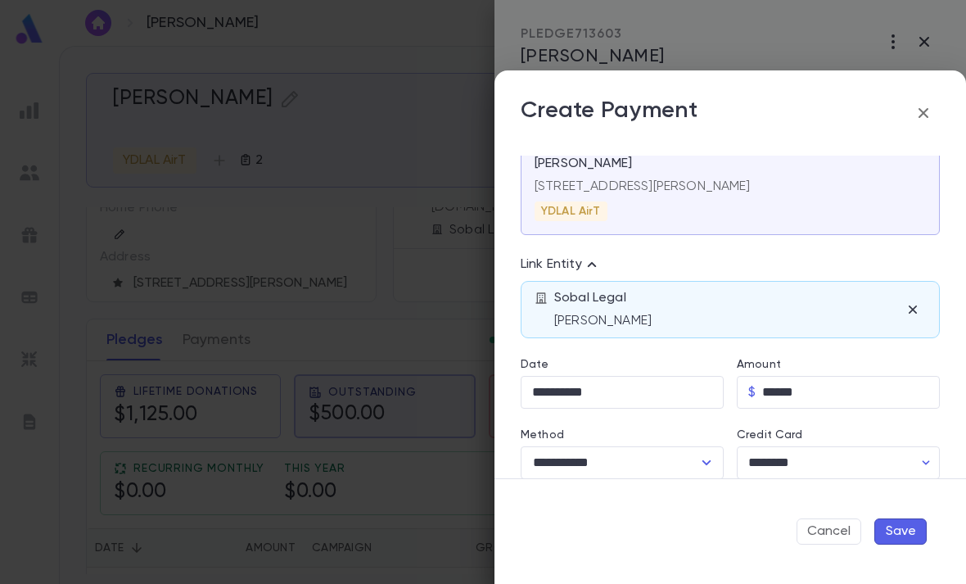
click at [917, 309] on icon "button" at bounding box center [913, 309] width 16 height 16
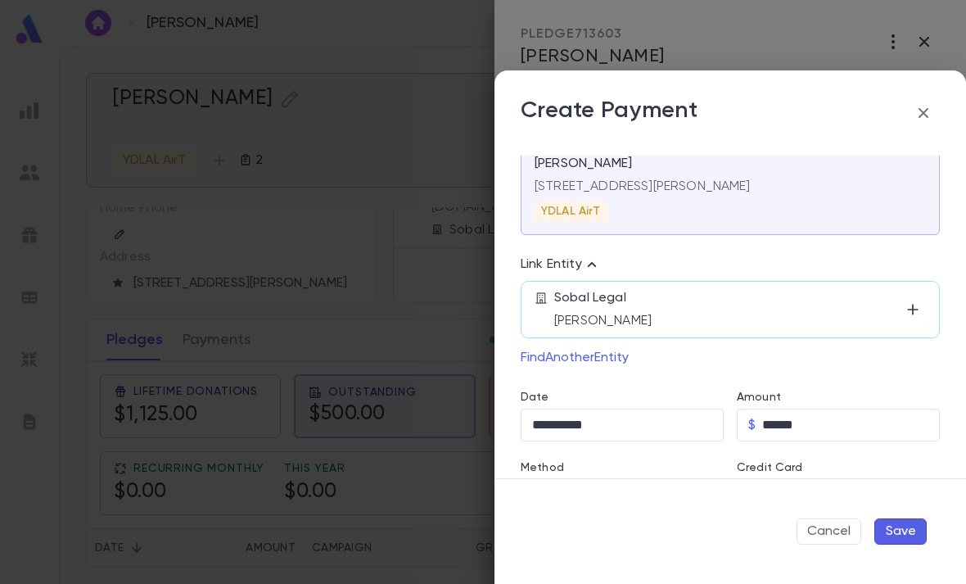
click at [911, 304] on icon "button" at bounding box center [913, 309] width 16 height 16
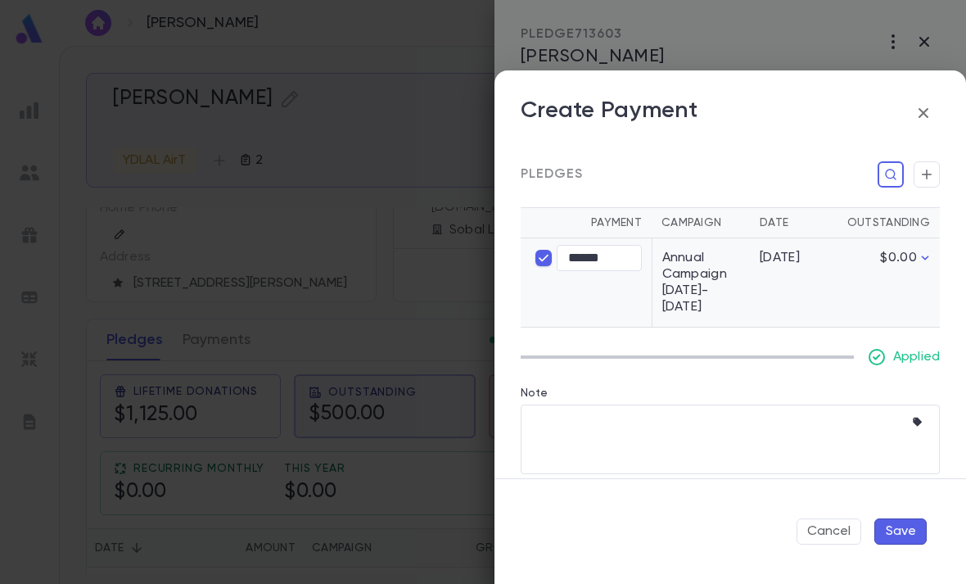
scroll to position [395, 0]
click at [909, 531] on button "Save" at bounding box center [901, 531] width 52 height 26
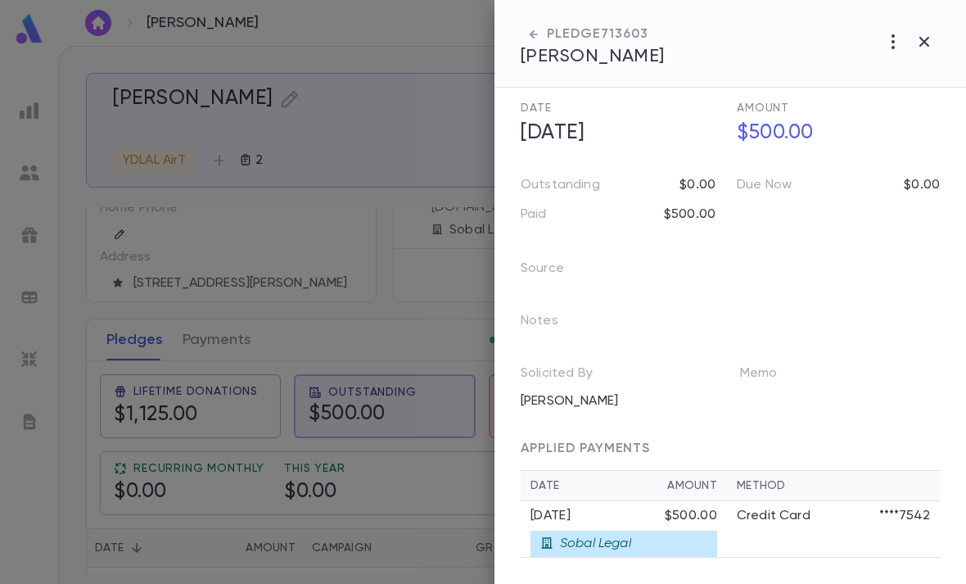
scroll to position [73, 0]
click at [817, 542] on td "Credit Card ****7542" at bounding box center [833, 529] width 213 height 57
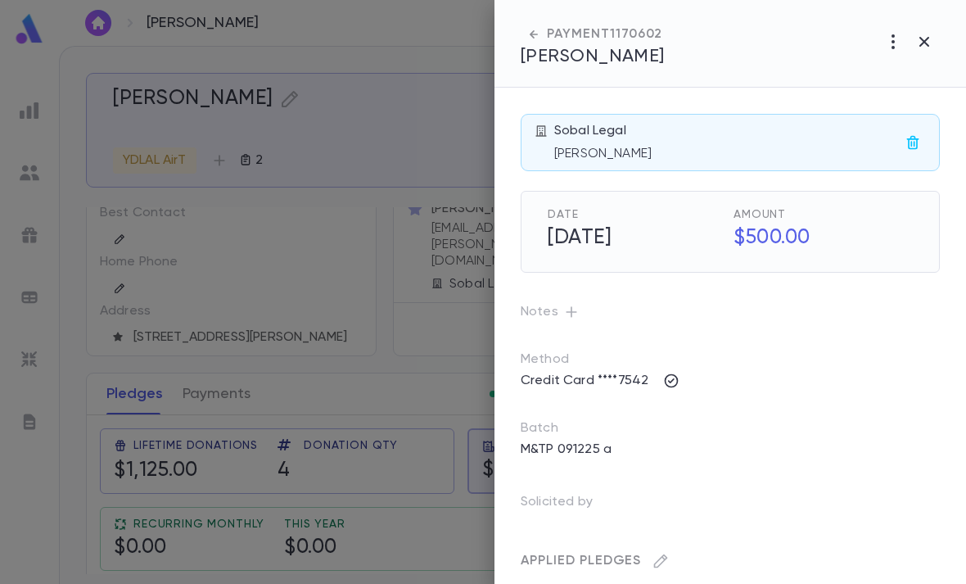
scroll to position [0, 0]
click at [757, 135] on div "Sobal Legal [PERSON_NAME]" at bounding box center [727, 142] width 346 height 39
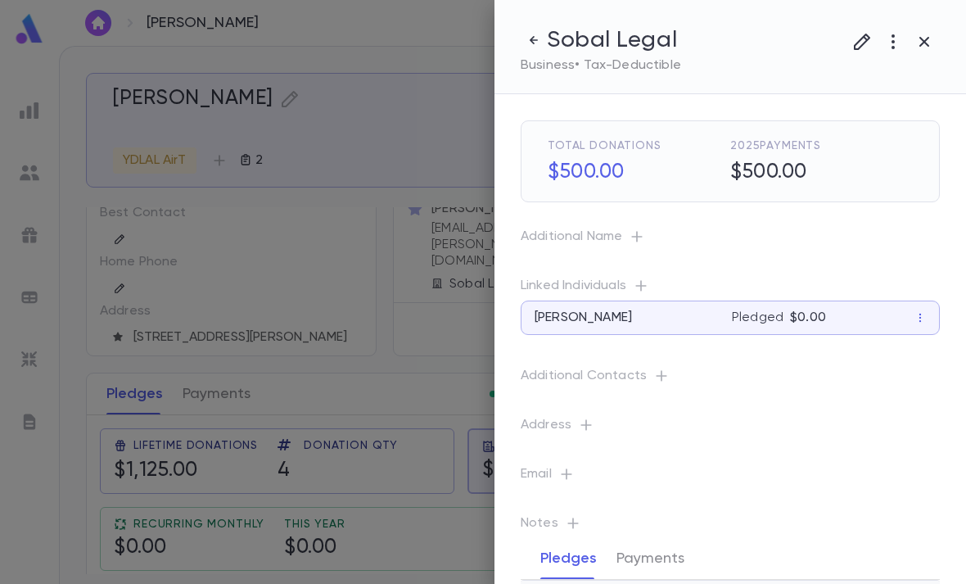
click at [862, 42] on icon "button" at bounding box center [863, 42] width 20 height 20
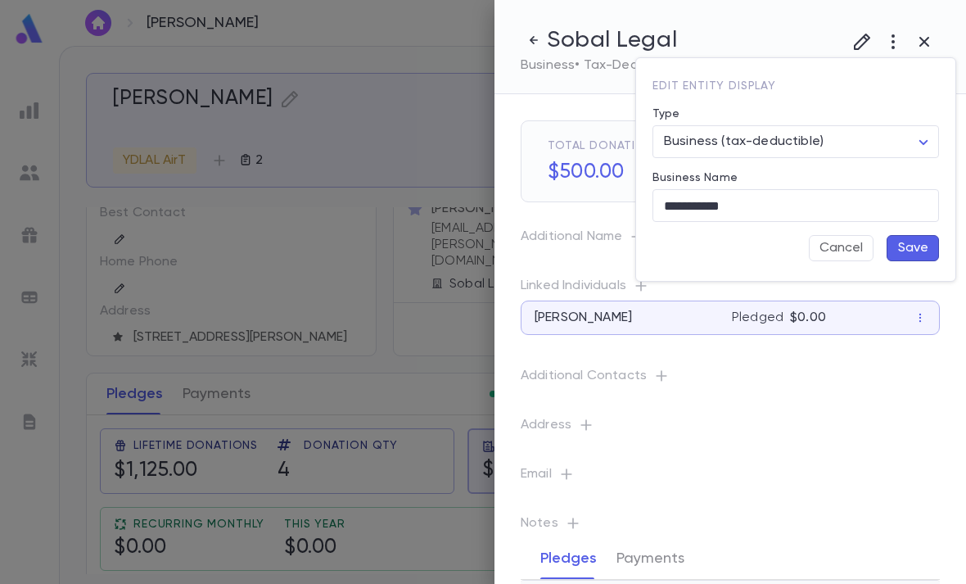
click at [697, 207] on input "**********" at bounding box center [796, 206] width 287 height 32
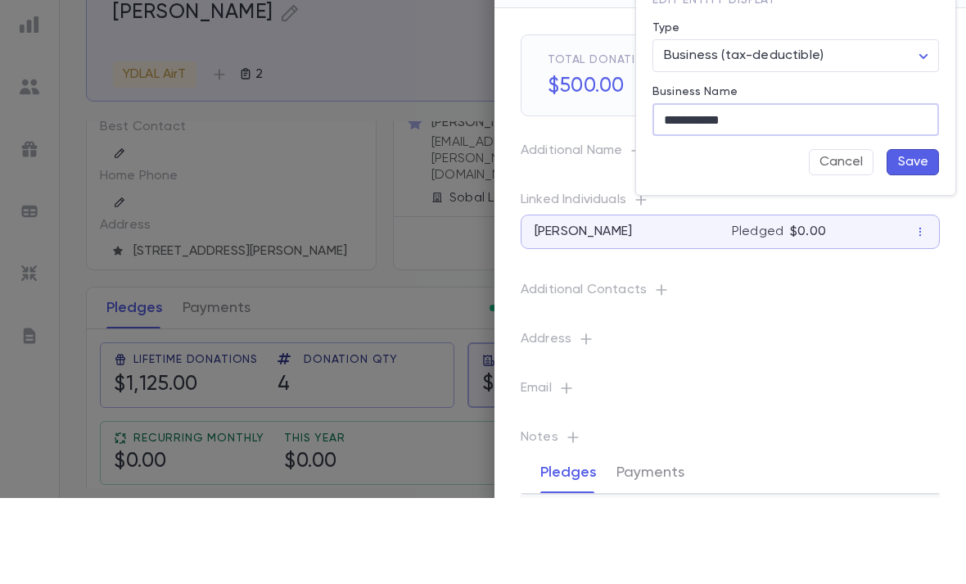
type input "**********"
click at [927, 235] on button "Save" at bounding box center [913, 248] width 52 height 26
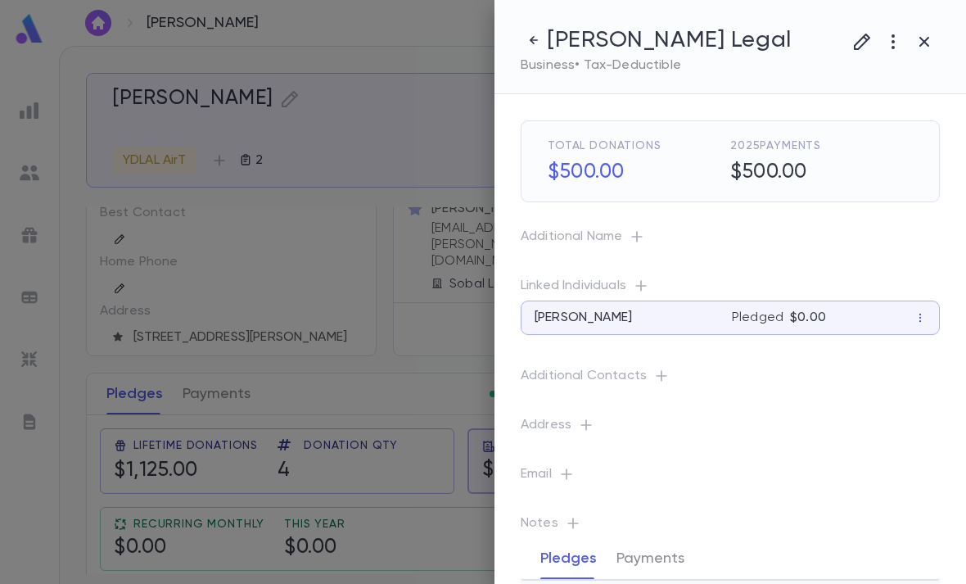
click at [932, 40] on icon "button" at bounding box center [925, 42] width 20 height 20
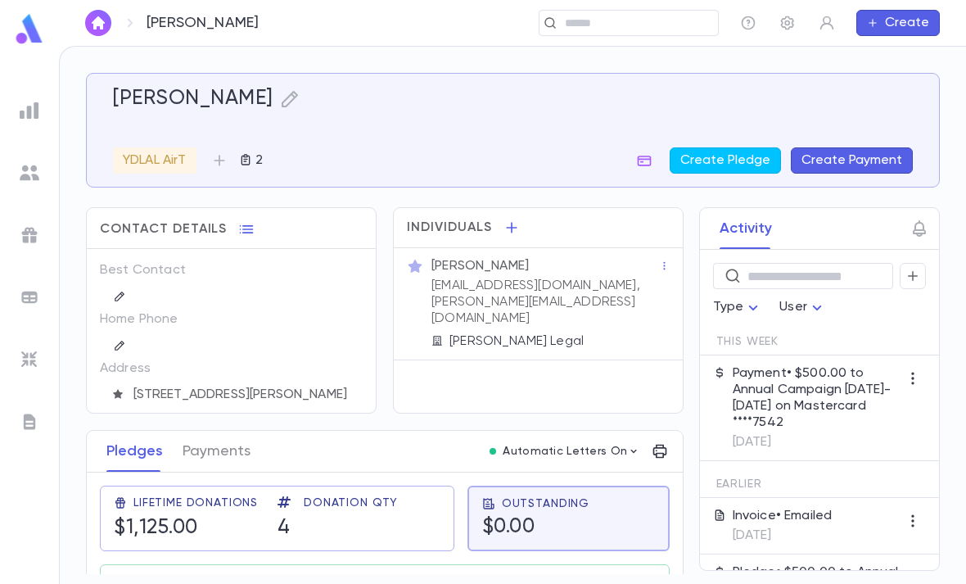
click at [518, 219] on icon "button" at bounding box center [512, 227] width 16 height 16
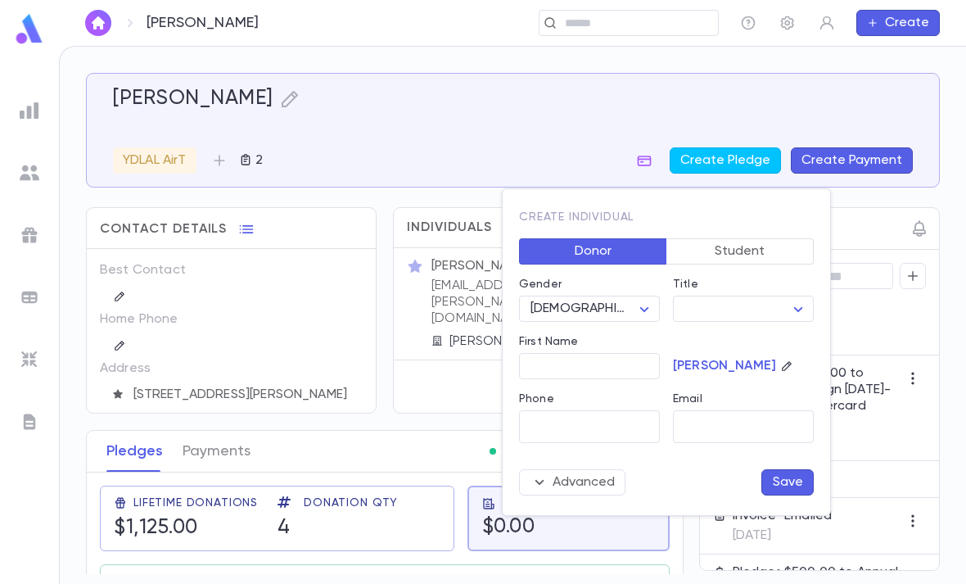
click at [642, 312] on body "[PERSON_NAME] ​ Create [PERSON_NAME] AirT 2 Create Pledge Create Payment Contac…" at bounding box center [483, 315] width 966 height 538
click at [614, 374] on span "[DEMOGRAPHIC_DATA]" at bounding box center [606, 367] width 140 height 16
type input "******"
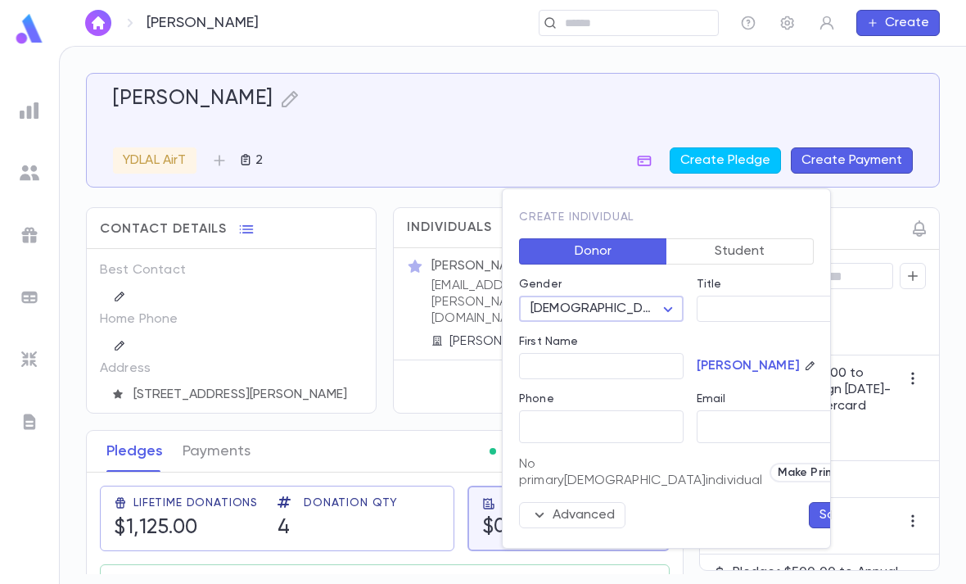
click at [771, 467] on span "Make Primary" at bounding box center [815, 472] width 88 height 13
click at [783, 308] on body "[PERSON_NAME] ​ Create [PERSON_NAME] AirT 2 Create Pledge Create Payment Contac…" at bounding box center [483, 315] width 966 height 538
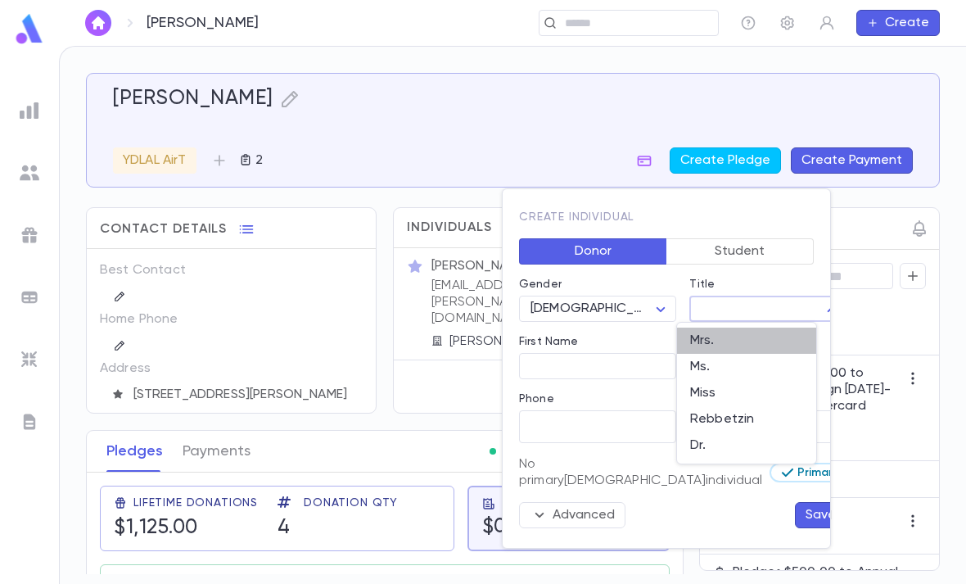
click at [745, 341] on span "Mrs." at bounding box center [746, 340] width 113 height 16
type input "****"
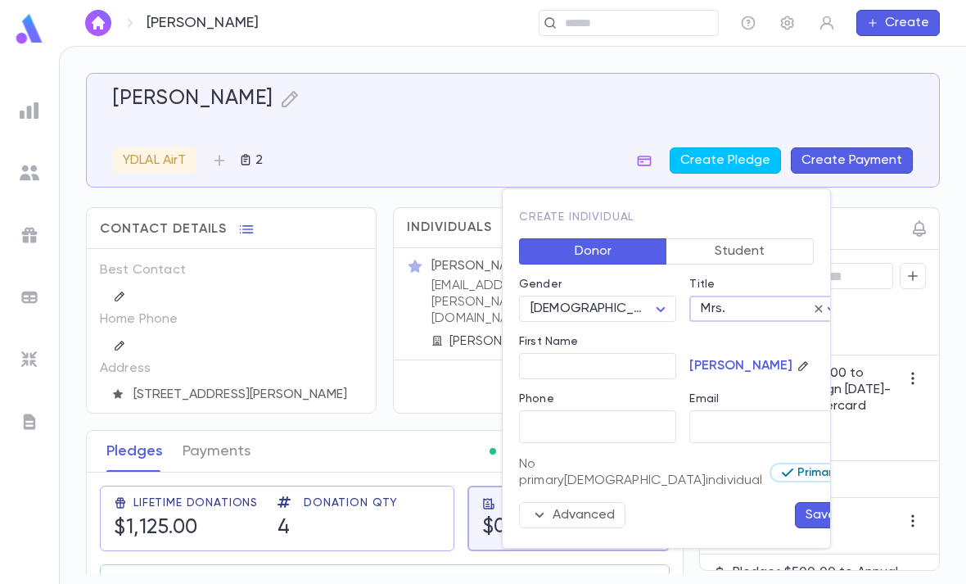
click at [795, 504] on button "Save" at bounding box center [821, 515] width 52 height 26
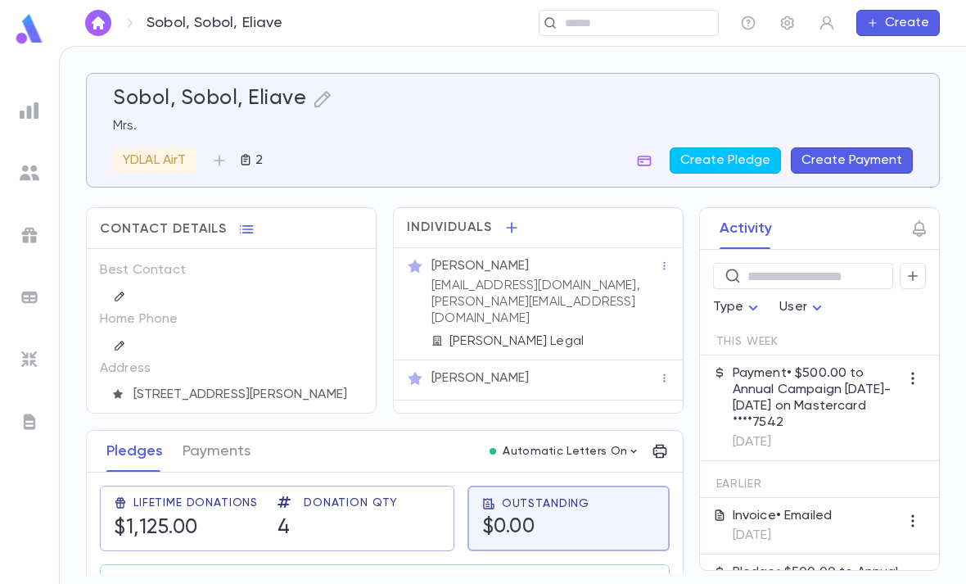
click at [628, 278] on p "[EMAIL_ADDRESS][DOMAIN_NAME], [PERSON_NAME][EMAIL_ADDRESS][DOMAIN_NAME]" at bounding box center [546, 302] width 228 height 49
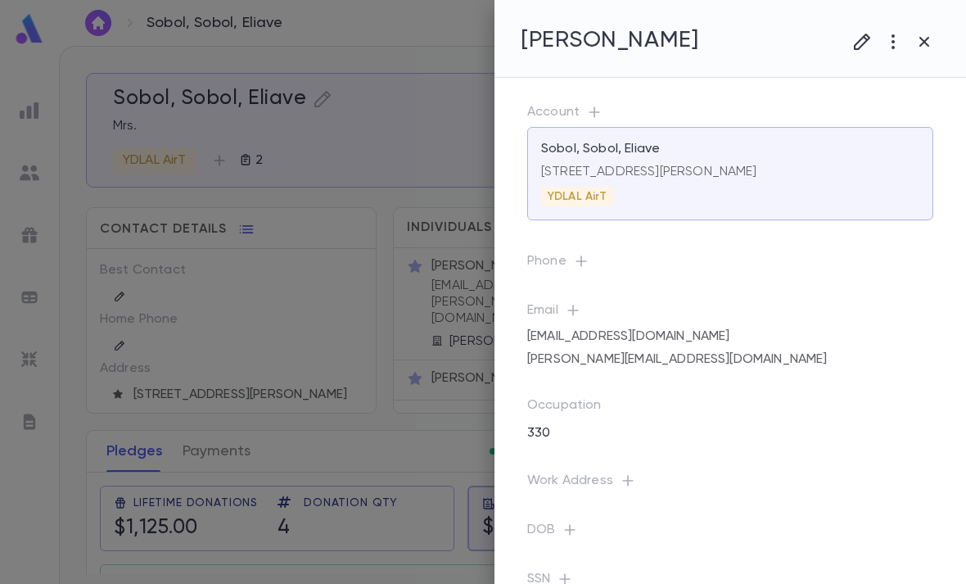
click at [877, 42] on button "button" at bounding box center [862, 41] width 31 height 31
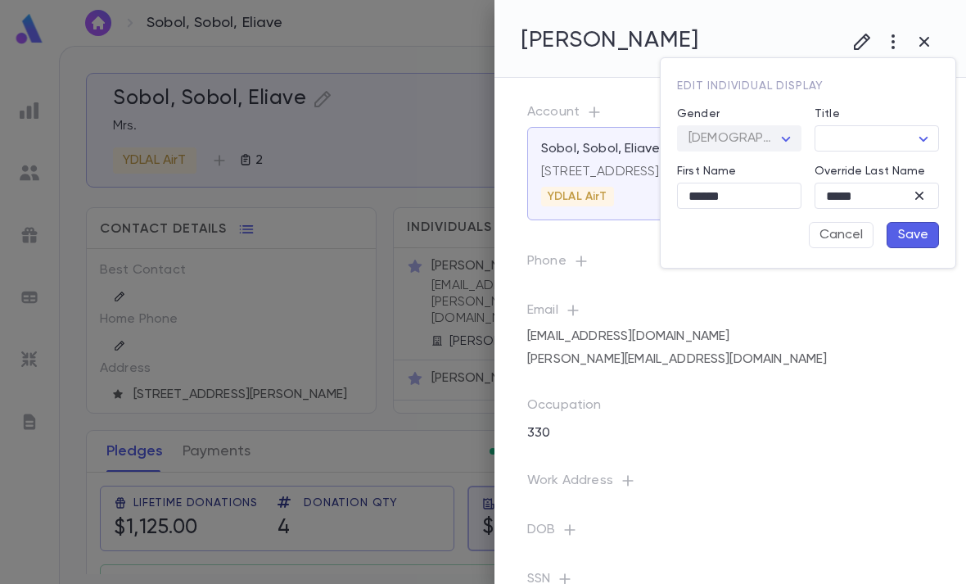
click at [880, 135] on body "Sobol, Sobol, Eliave ​ Create Sobol, [PERSON_NAME] Mrs. YDLAL AirT 2 Create Ple…" at bounding box center [483, 315] width 966 height 538
click at [850, 168] on span "Mr." at bounding box center [902, 170] width 140 height 16
type input "***"
click at [919, 233] on button "Save" at bounding box center [913, 235] width 52 height 26
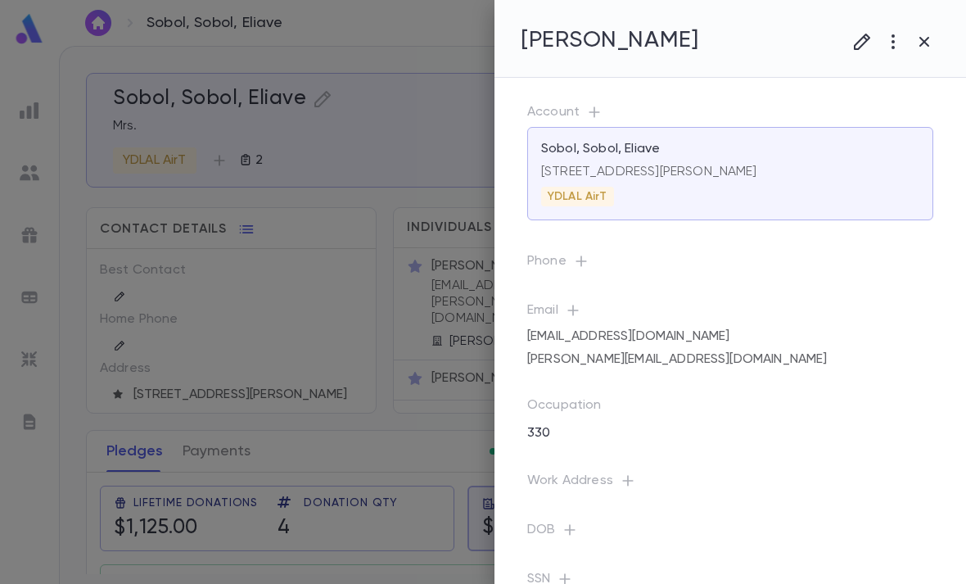
click at [921, 43] on icon "button" at bounding box center [925, 42] width 20 height 20
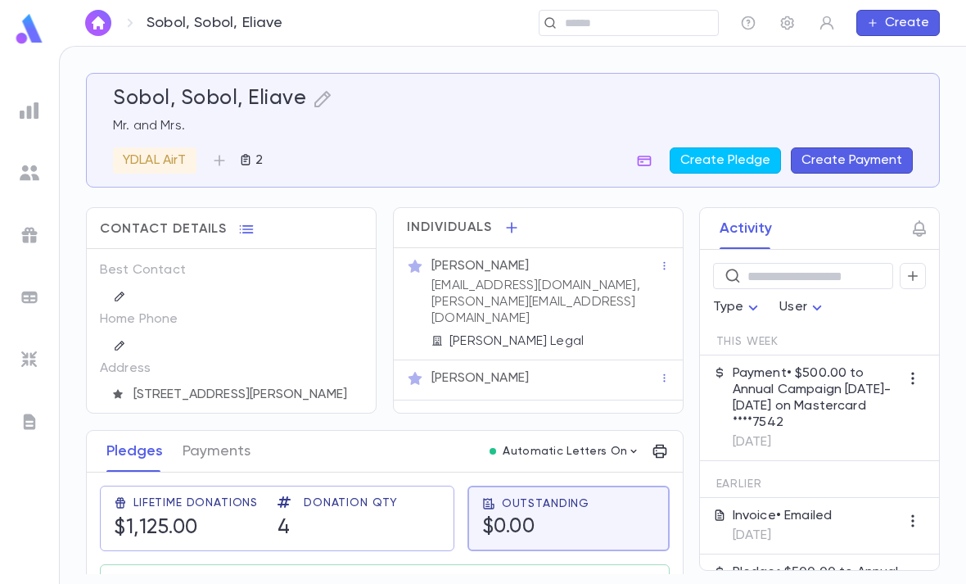
click at [649, 152] on icon "button" at bounding box center [644, 160] width 16 height 16
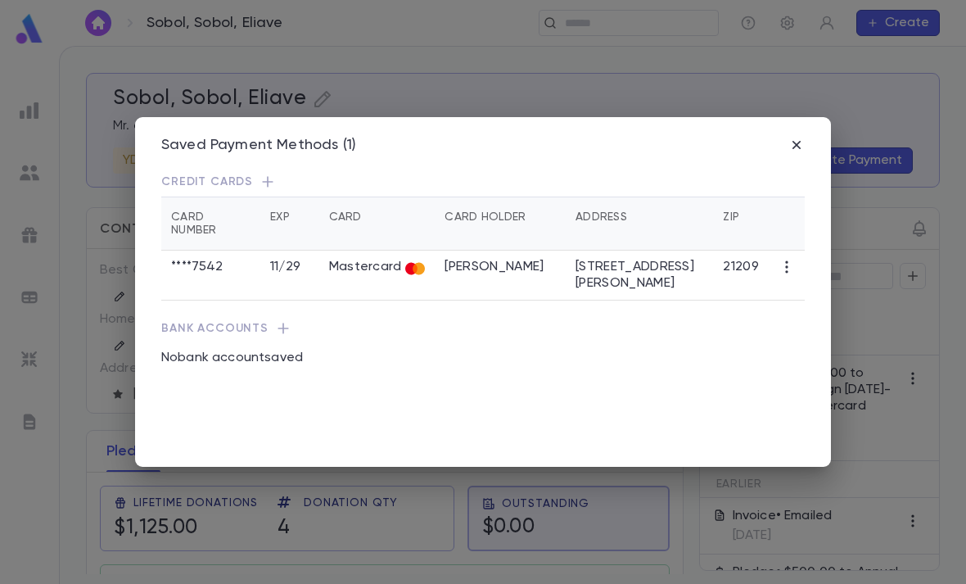
click at [663, 251] on td "[STREET_ADDRESS][PERSON_NAME]" at bounding box center [639, 276] width 147 height 50
click at [740, 253] on td "21209" at bounding box center [741, 276] width 56 height 50
click at [789, 259] on icon "button" at bounding box center [787, 267] width 16 height 16
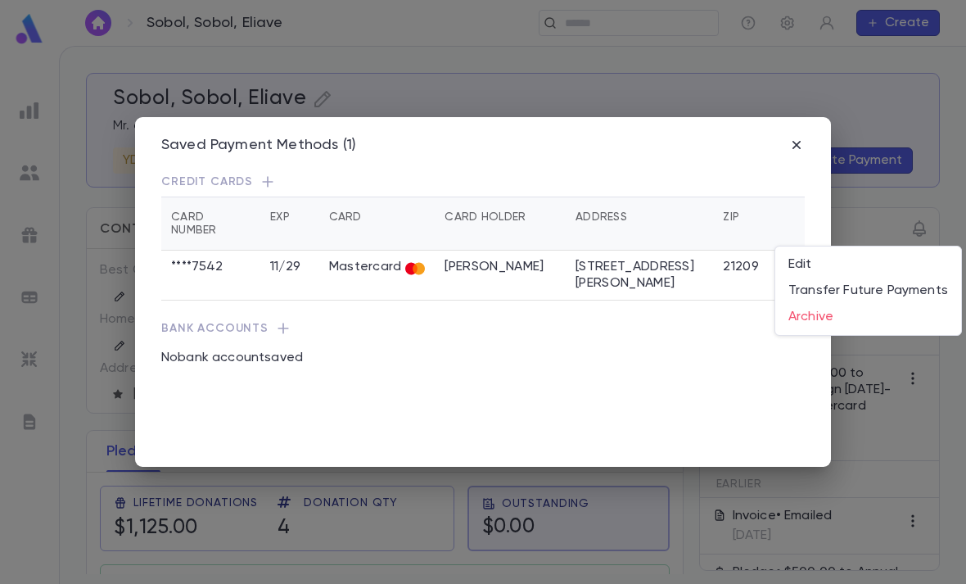
click at [814, 262] on li "Edit" at bounding box center [869, 264] width 186 height 26
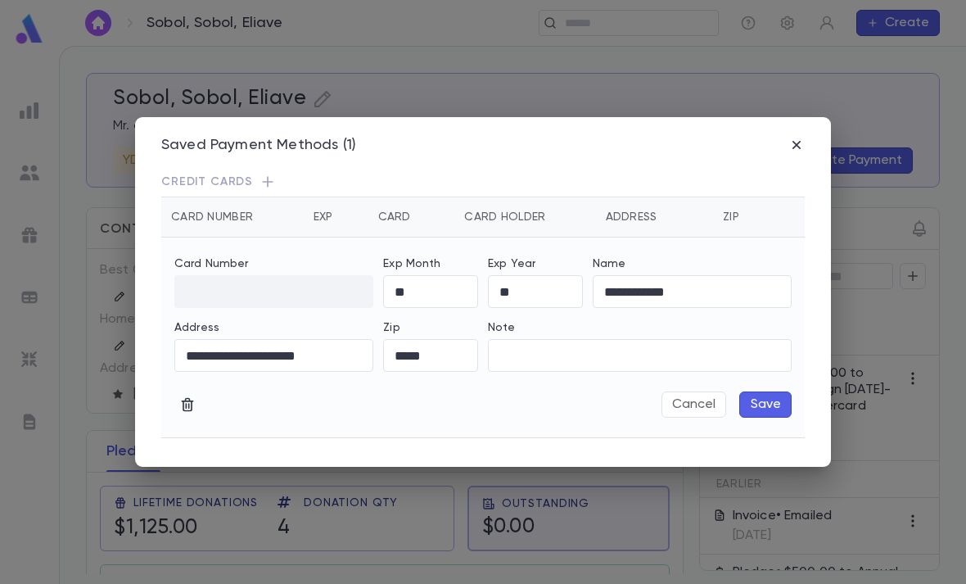
click at [797, 137] on icon "button" at bounding box center [797, 145] width 16 height 16
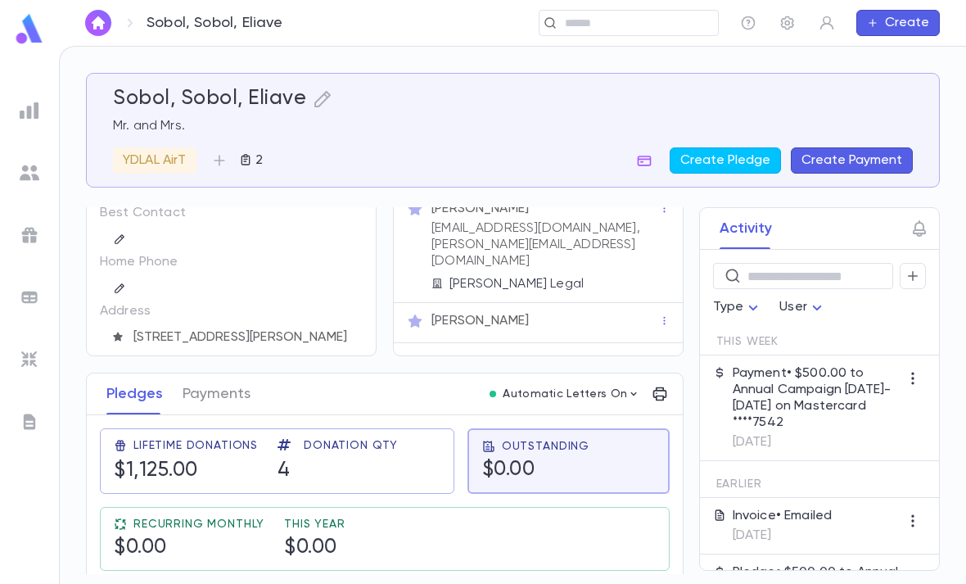
scroll to position [57, 0]
